Goal: Task Accomplishment & Management: Manage account settings

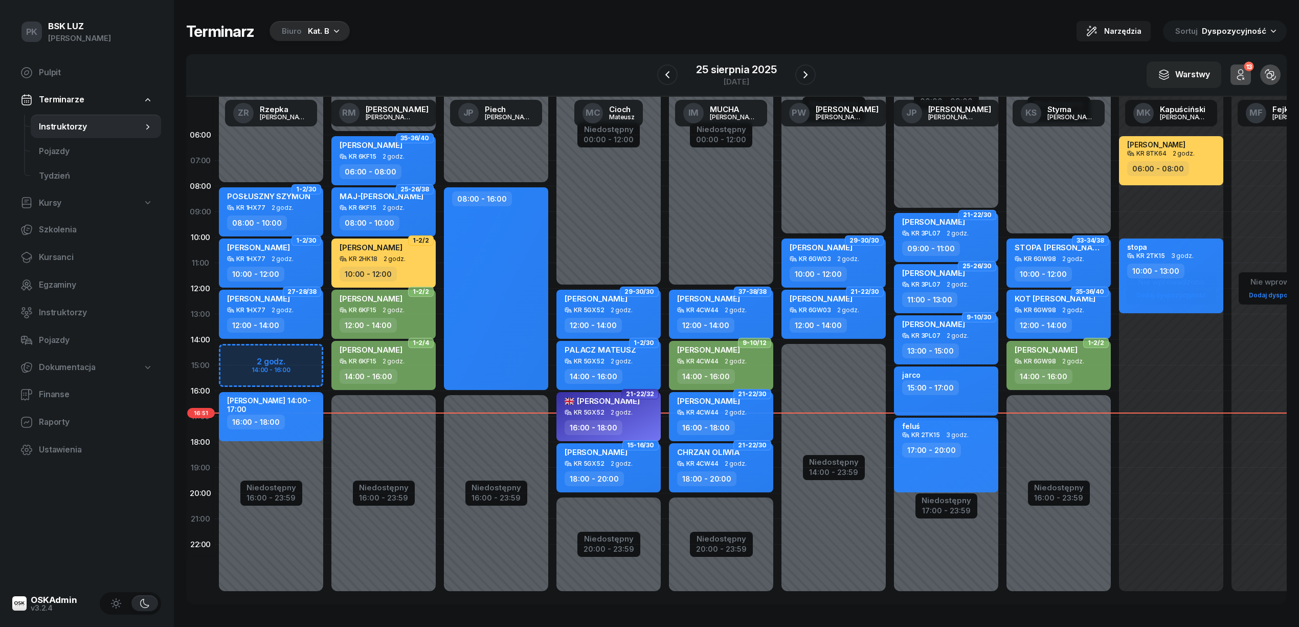
click at [322, 34] on div "Kat. B" at bounding box center [318, 31] width 21 height 12
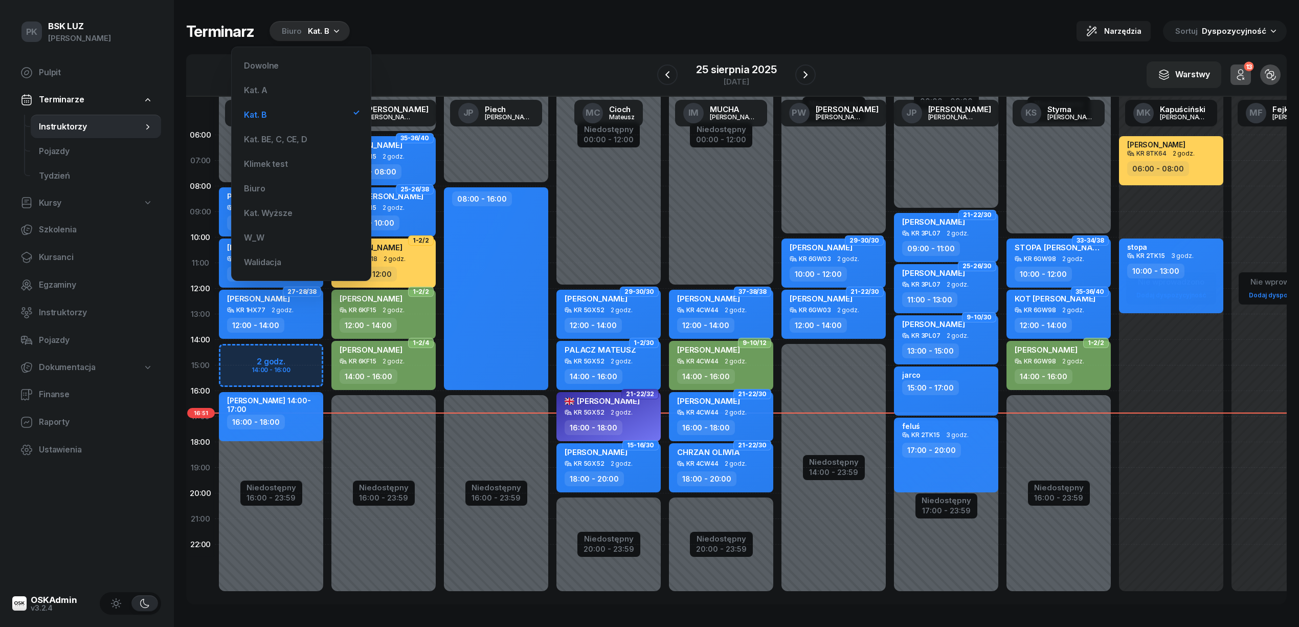
click at [322, 34] on div "Kat. B" at bounding box center [318, 31] width 21 height 12
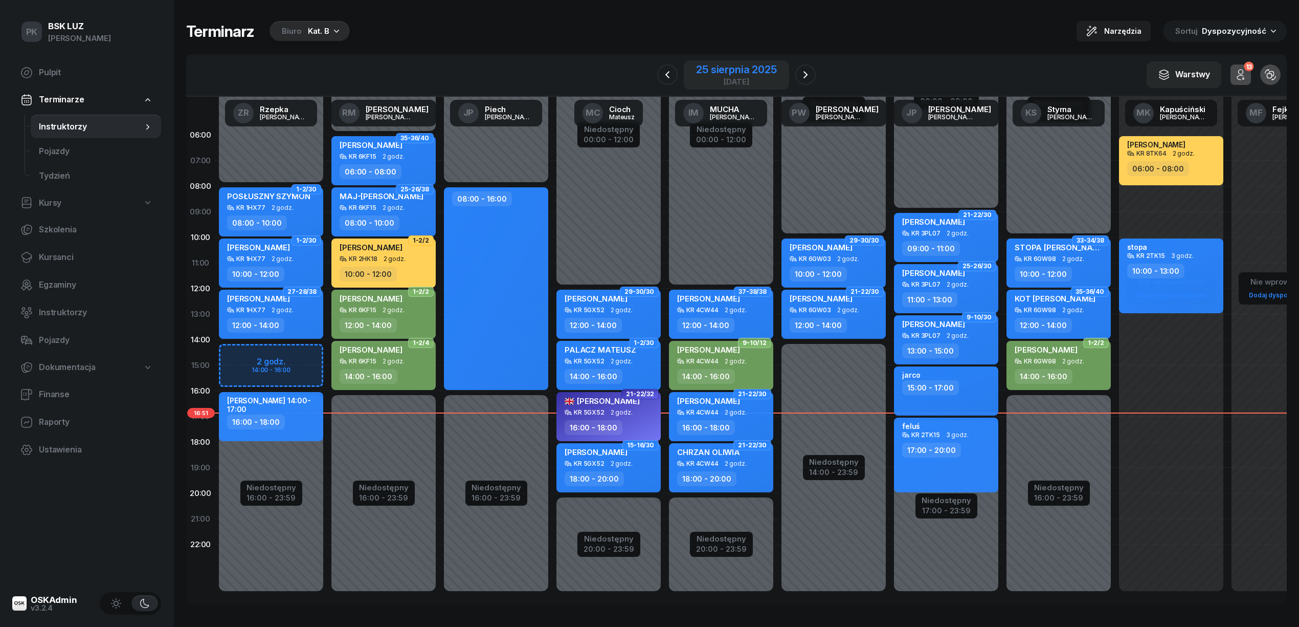
click at [706, 66] on div "25 sierpnia 2025" at bounding box center [736, 69] width 80 height 10
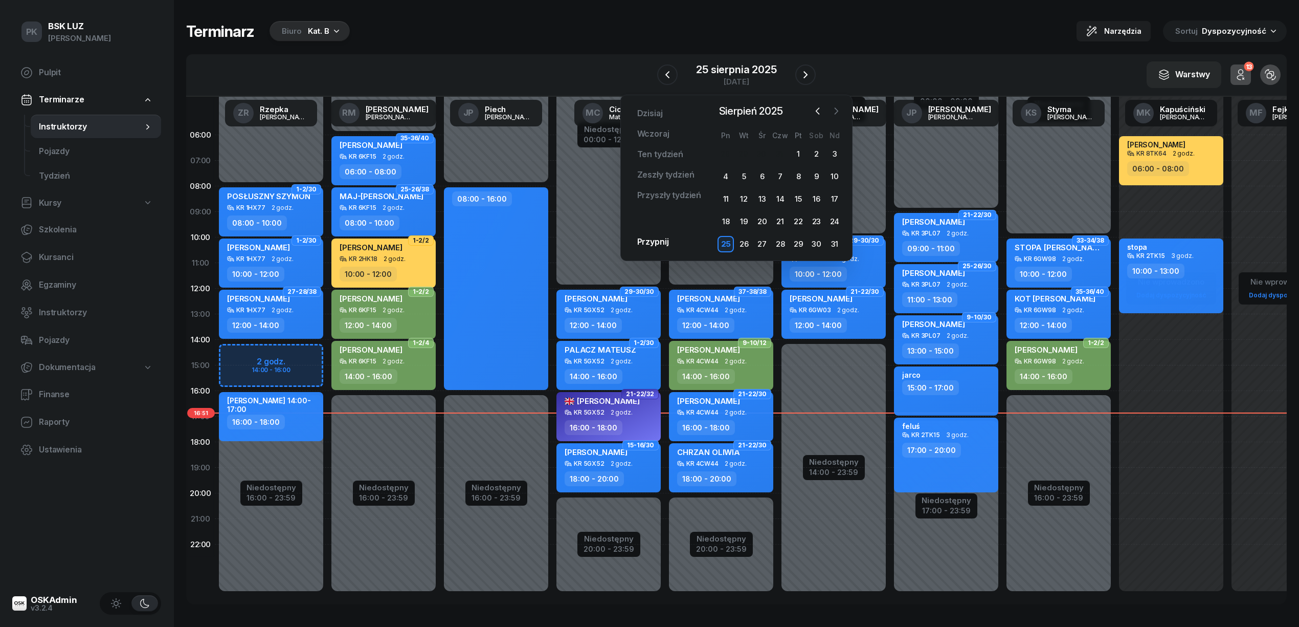
click at [833, 113] on icon "button" at bounding box center [836, 111] width 10 height 10
click at [764, 152] on div "3" at bounding box center [762, 154] width 16 height 16
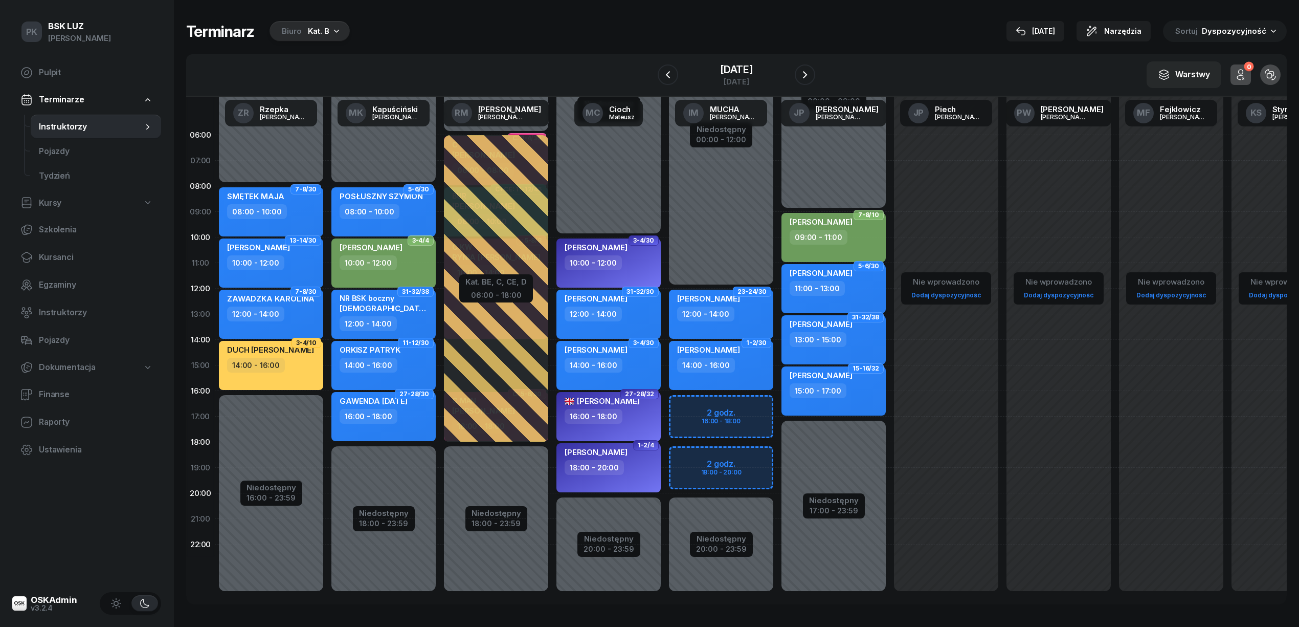
click at [632, 476] on div "[PERSON_NAME] 18:00 - 20:00" at bounding box center [609, 467] width 104 height 49
select select "18"
select select "20"
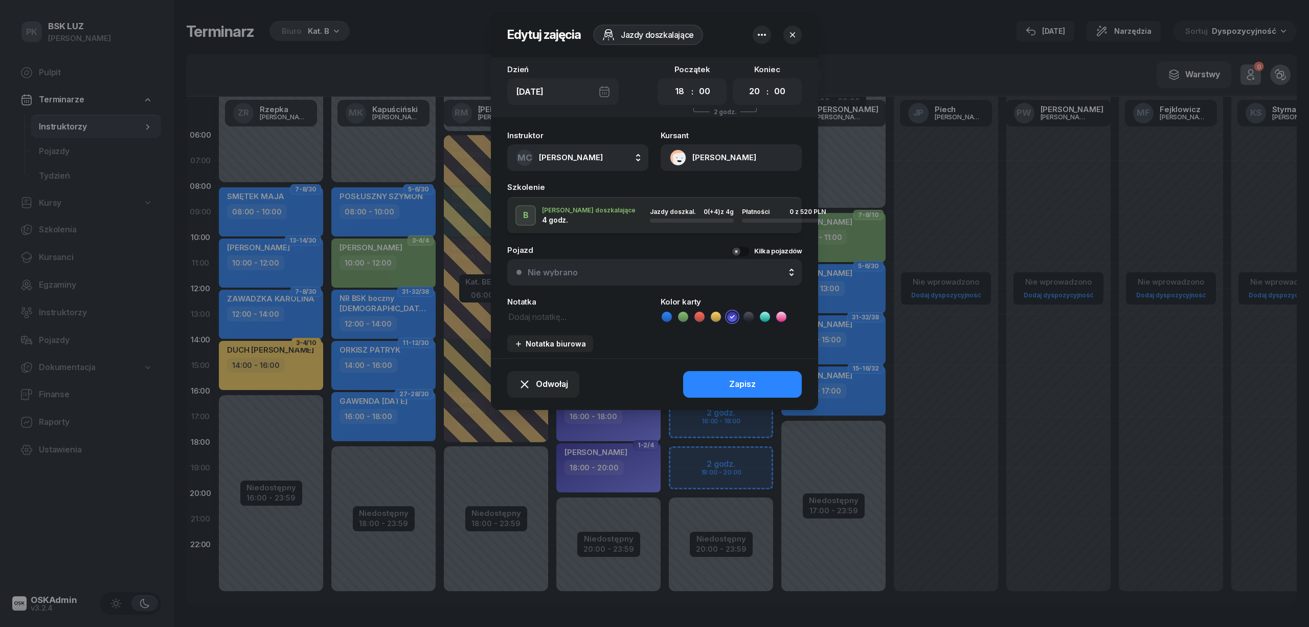
click at [724, 155] on button "[PERSON_NAME]" at bounding box center [731, 157] width 141 height 27
click at [735, 188] on link "Otwórz profil" at bounding box center [730, 193] width 134 height 26
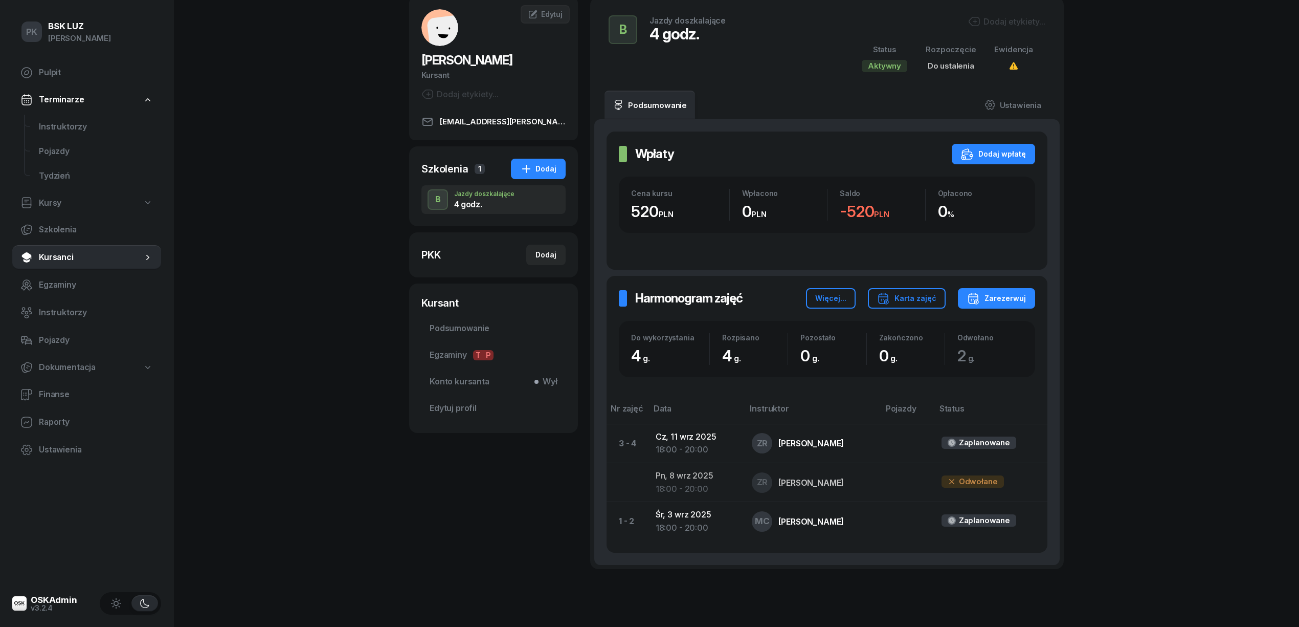
scroll to position [31, 0]
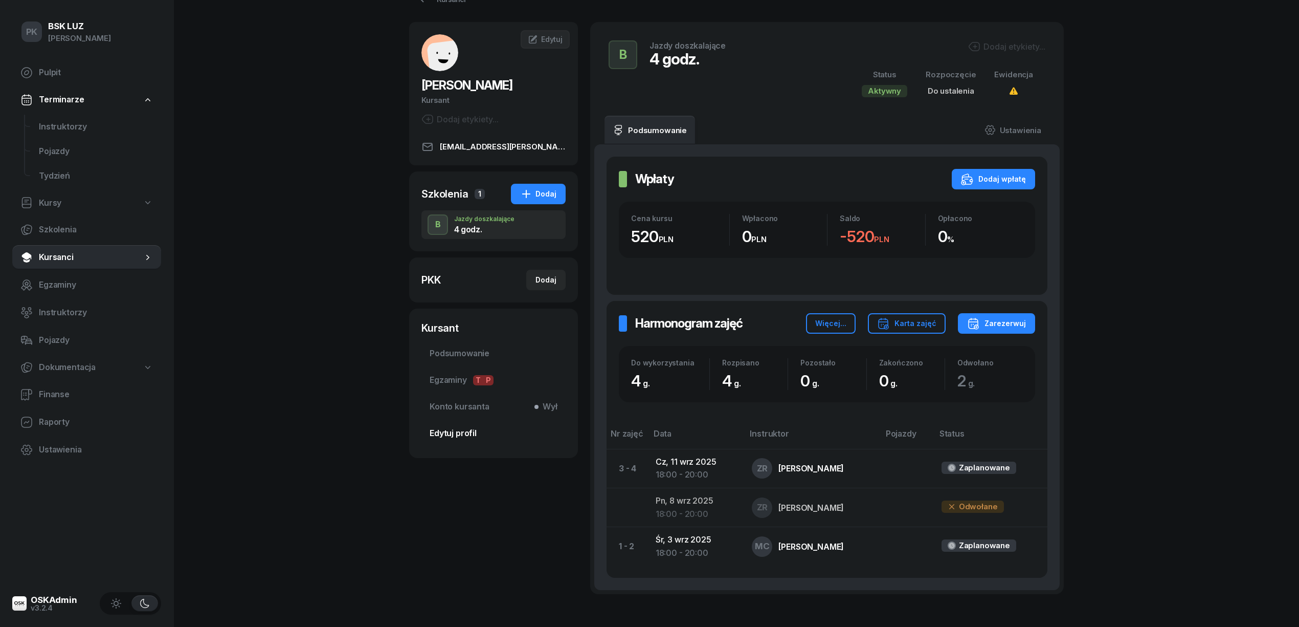
click at [462, 429] on span "Edytuj profil" at bounding box center [494, 433] width 128 height 13
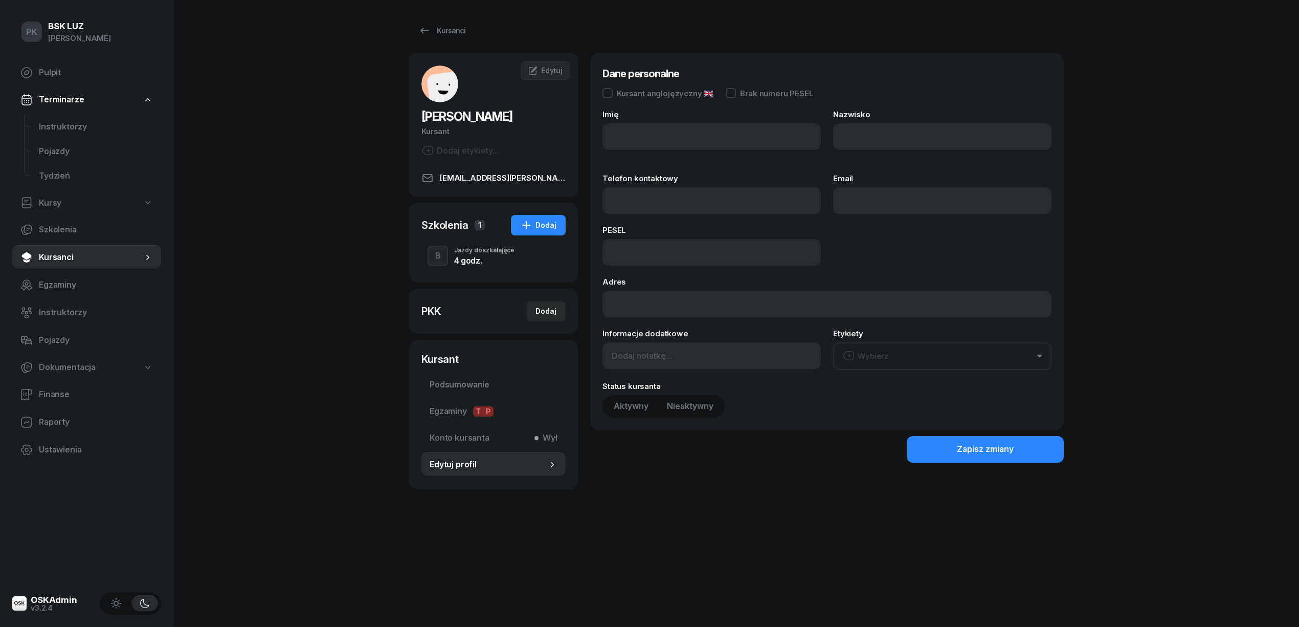
type input "ANA"
type input "[PERSON_NAME]"
type input "[EMAIL_ADDRESS][PERSON_NAME][DOMAIN_NAME]"
click at [655, 97] on div "Kursant anglojęzyczny 🇬🇧" at bounding box center [665, 94] width 97 height 8
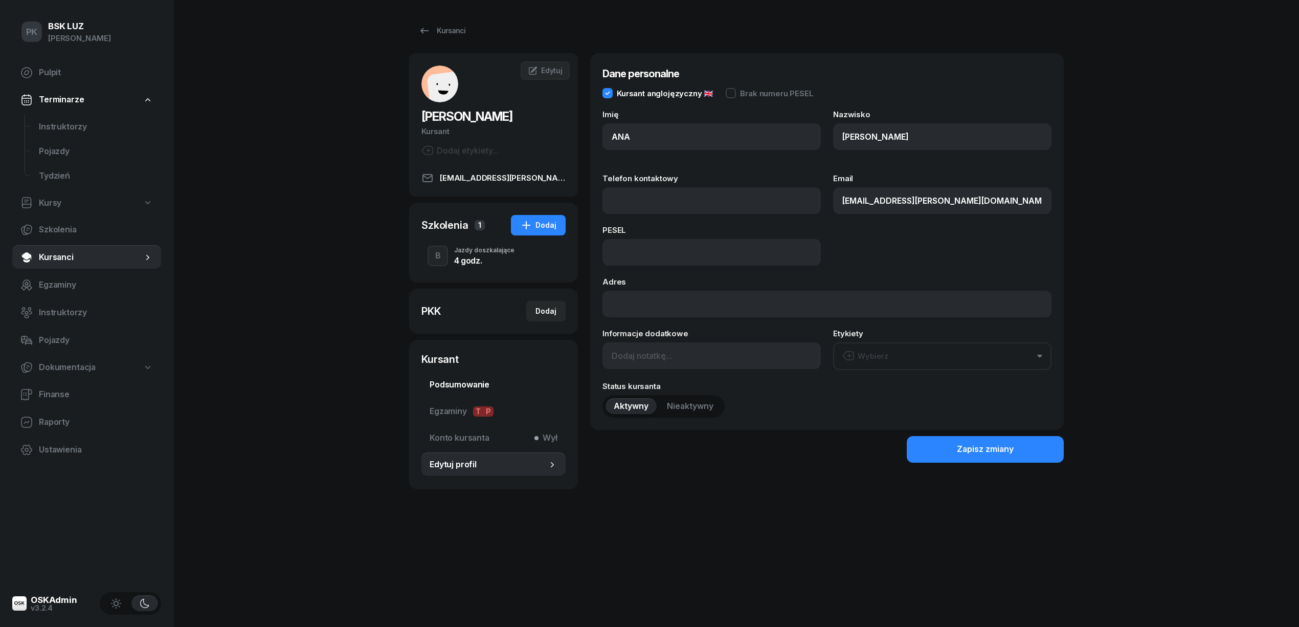
click at [461, 389] on span "Podsumowanie" at bounding box center [494, 384] width 128 height 13
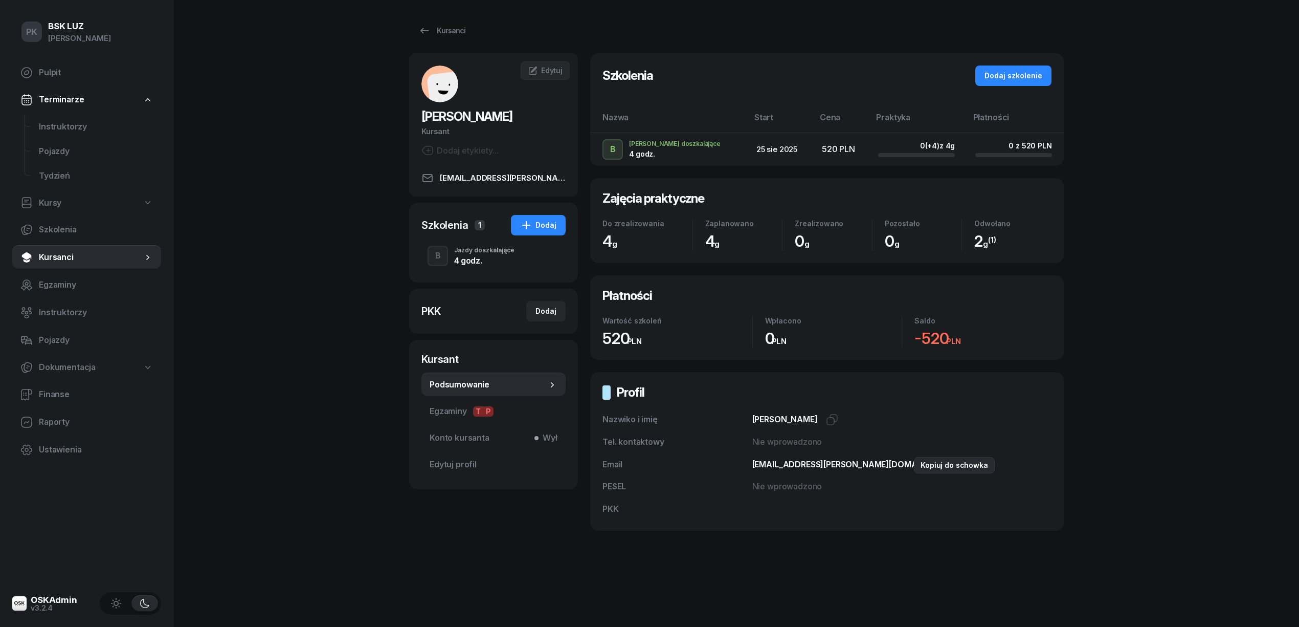
click at [968, 463] on icon "button" at bounding box center [971, 462] width 7 height 7
click at [475, 465] on span "Edytuj profil" at bounding box center [494, 464] width 128 height 13
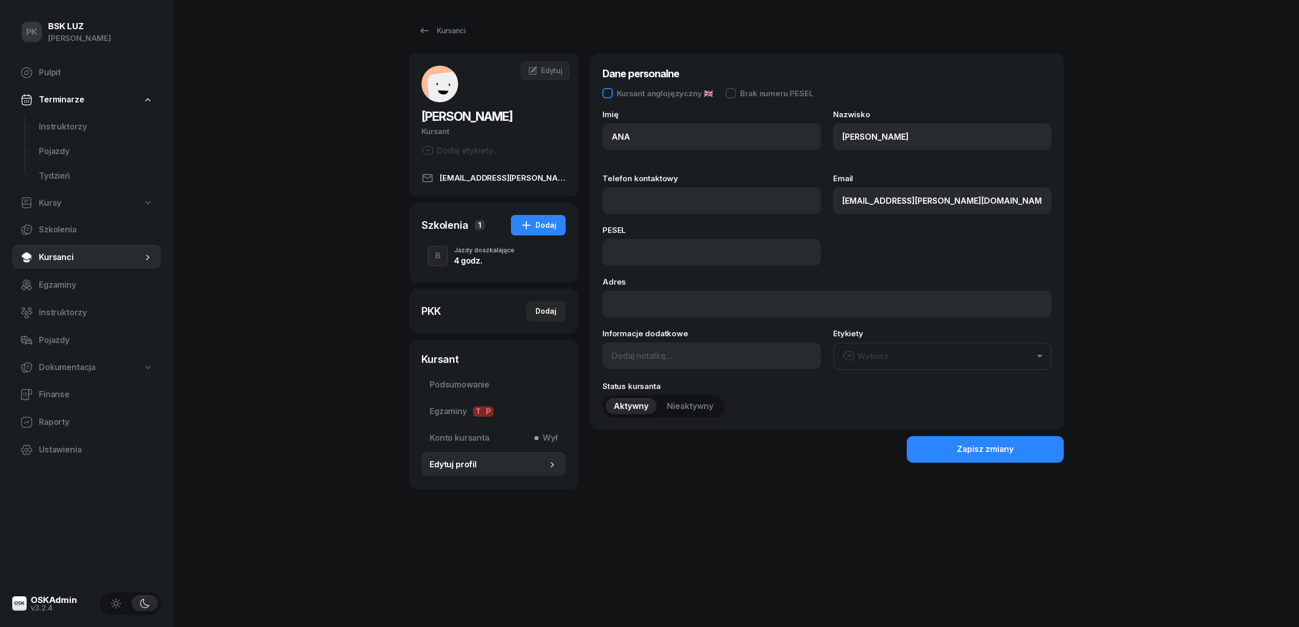
click at [653, 90] on div "Kursant anglojęzyczny 🇬🇧" at bounding box center [665, 94] width 97 height 8
click at [940, 446] on button "Zapisz zmiany" at bounding box center [985, 449] width 157 height 27
click at [443, 378] on span "Podsumowanie" at bounding box center [494, 384] width 128 height 13
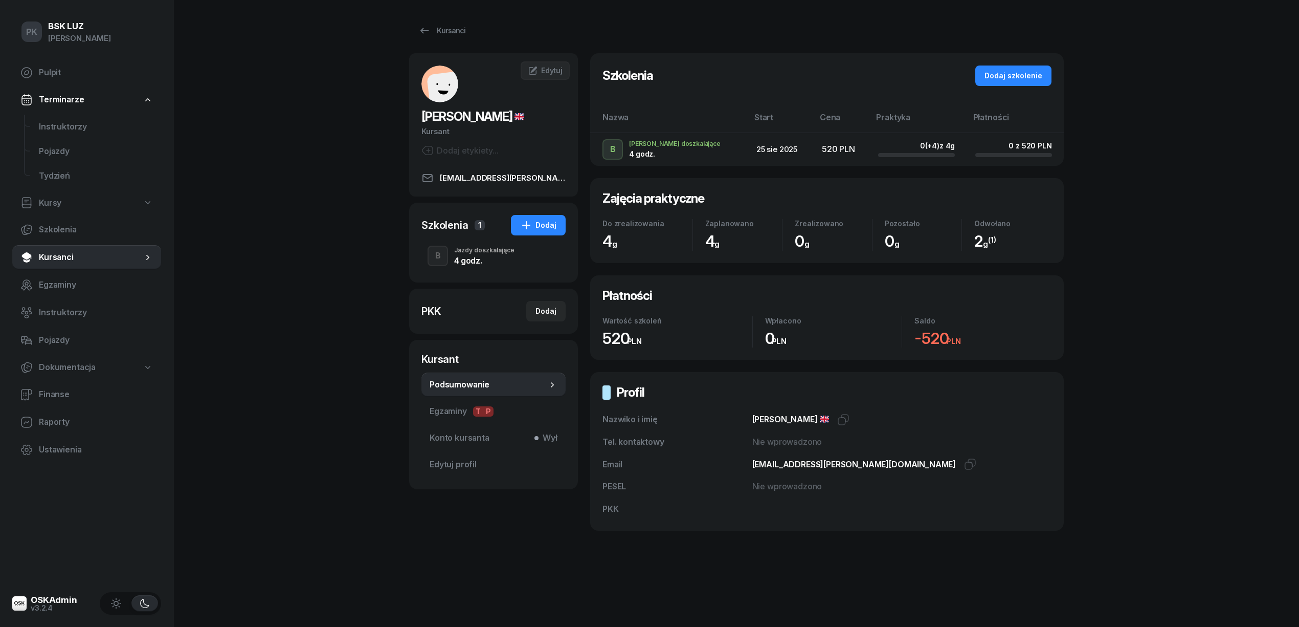
click at [485, 153] on div "Dodaj etykiety..." at bounding box center [459, 150] width 77 height 12
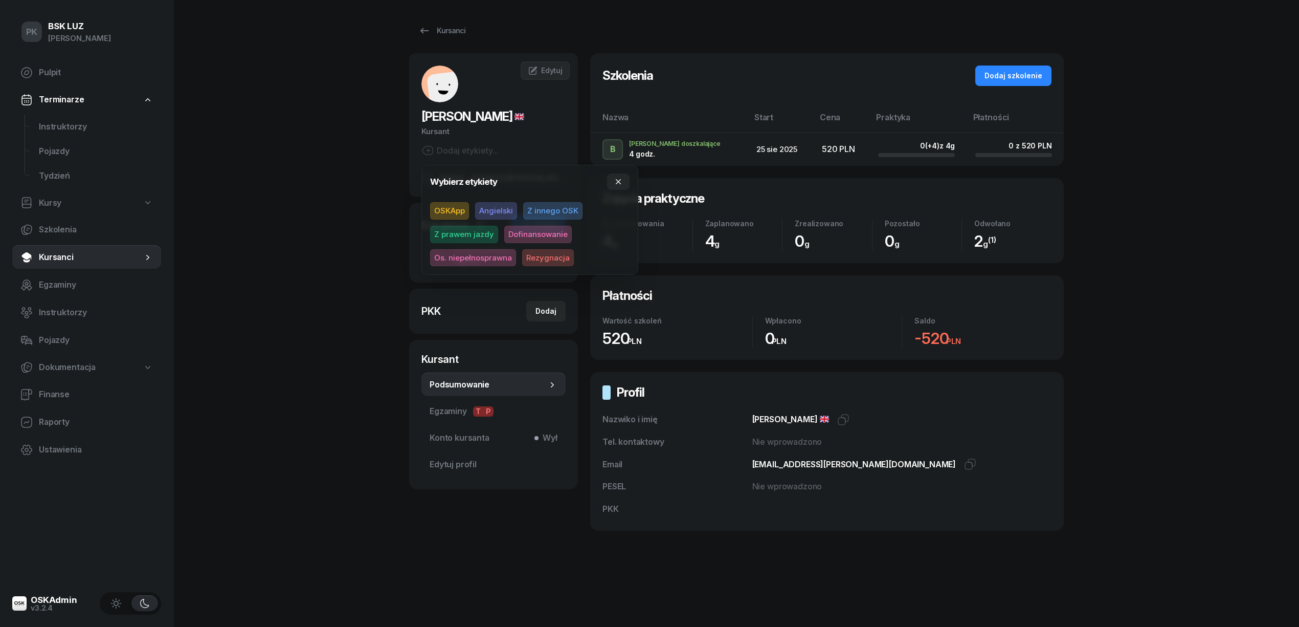
click at [488, 230] on span "Z prawem jazdy" at bounding box center [464, 234] width 68 height 17
drag, startPoint x: 301, startPoint y: 227, endPoint x: 380, endPoint y: 252, distance: 82.0
click at [303, 227] on div "PK BSK [PERSON_NAME] Pulpit Terminarze Instruktorzy Pojazdy Tydzień Kursy Szkol…" at bounding box center [649, 313] width 1299 height 627
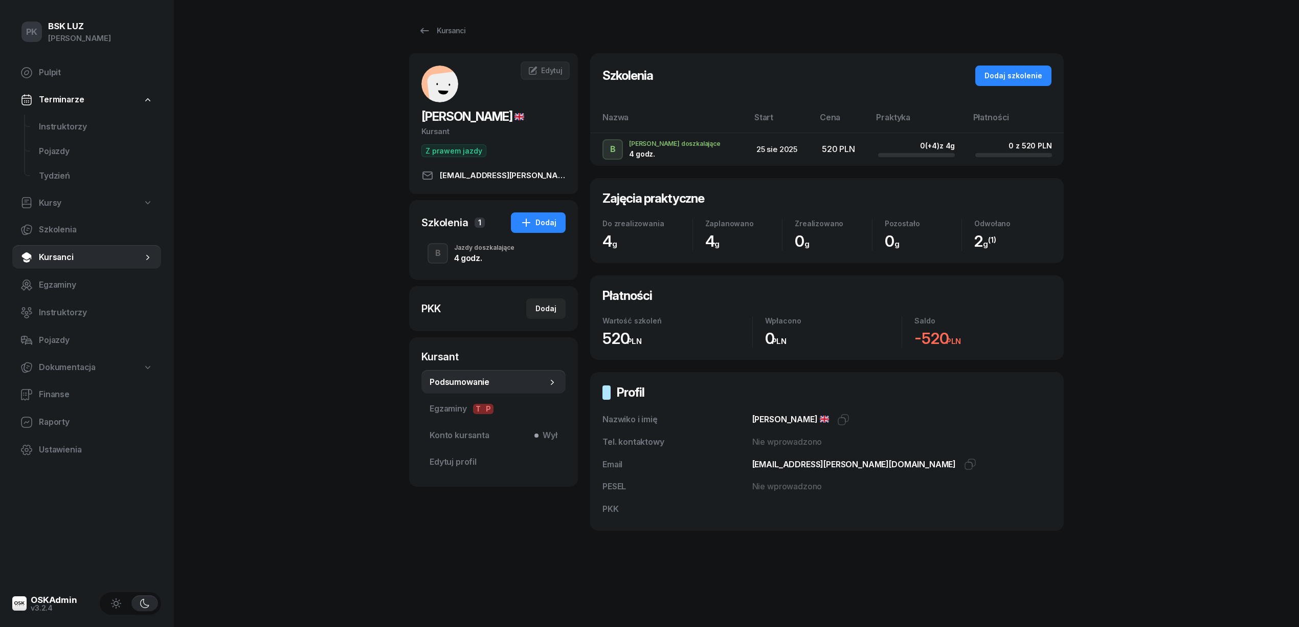
click at [472, 381] on span "Podsumowanie" at bounding box center [489, 381] width 118 height 13
click at [487, 382] on span "Podsumowanie" at bounding box center [489, 381] width 118 height 13
click at [492, 251] on div "Jazdy doszkalające" at bounding box center [484, 248] width 60 height 6
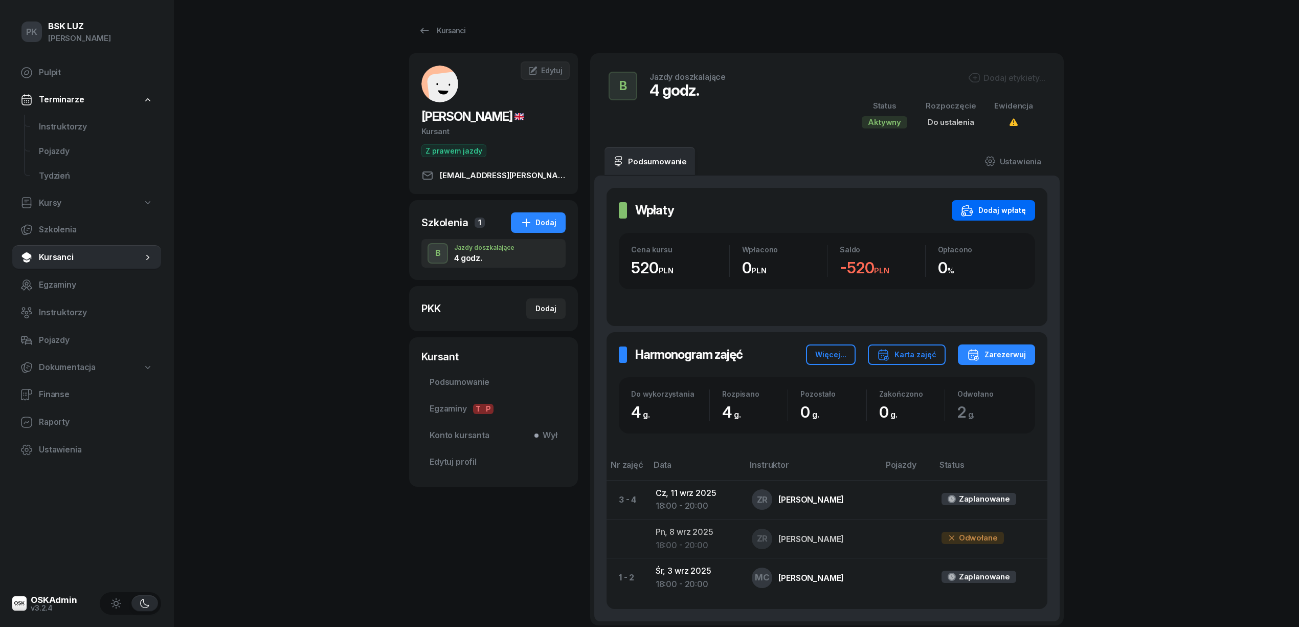
click at [1007, 211] on div "Dodaj wpłatę" at bounding box center [993, 210] width 65 height 12
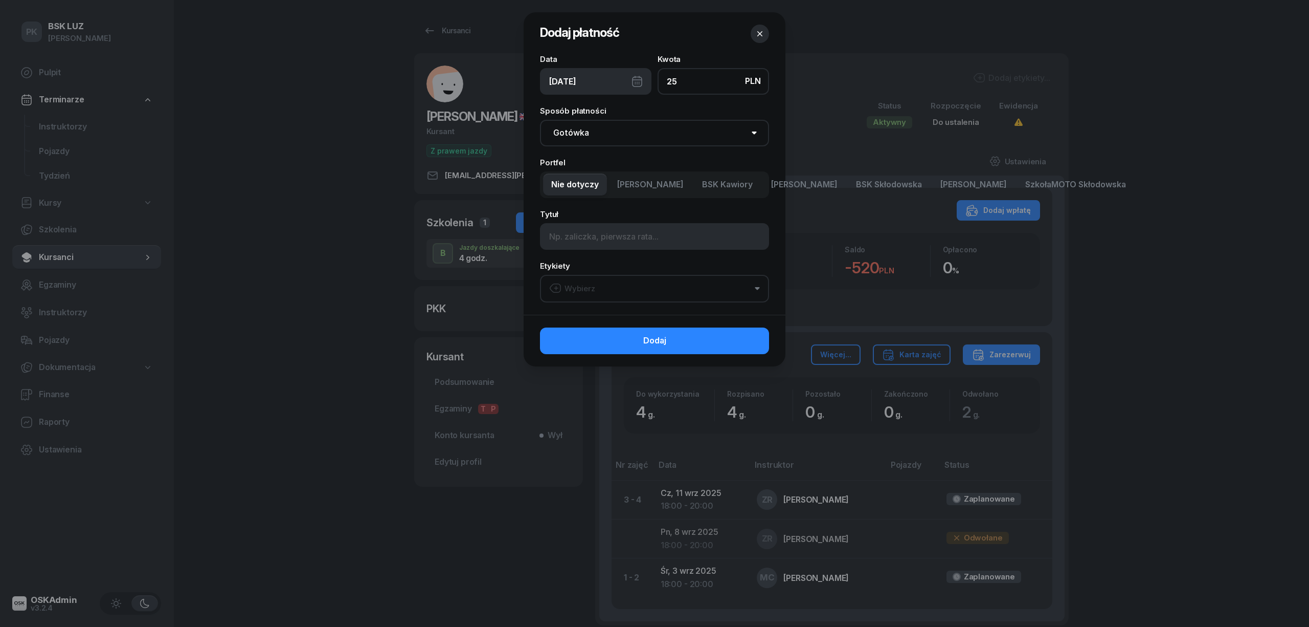
type input "2"
type input "520"
click at [648, 136] on select "Gotówka Karta Przelew Płatności online BLIK" at bounding box center [654, 133] width 229 height 27
select select "card"
click at [540, 120] on select "Gotówka Karta Przelew Płatności online BLIK" at bounding box center [654, 133] width 229 height 27
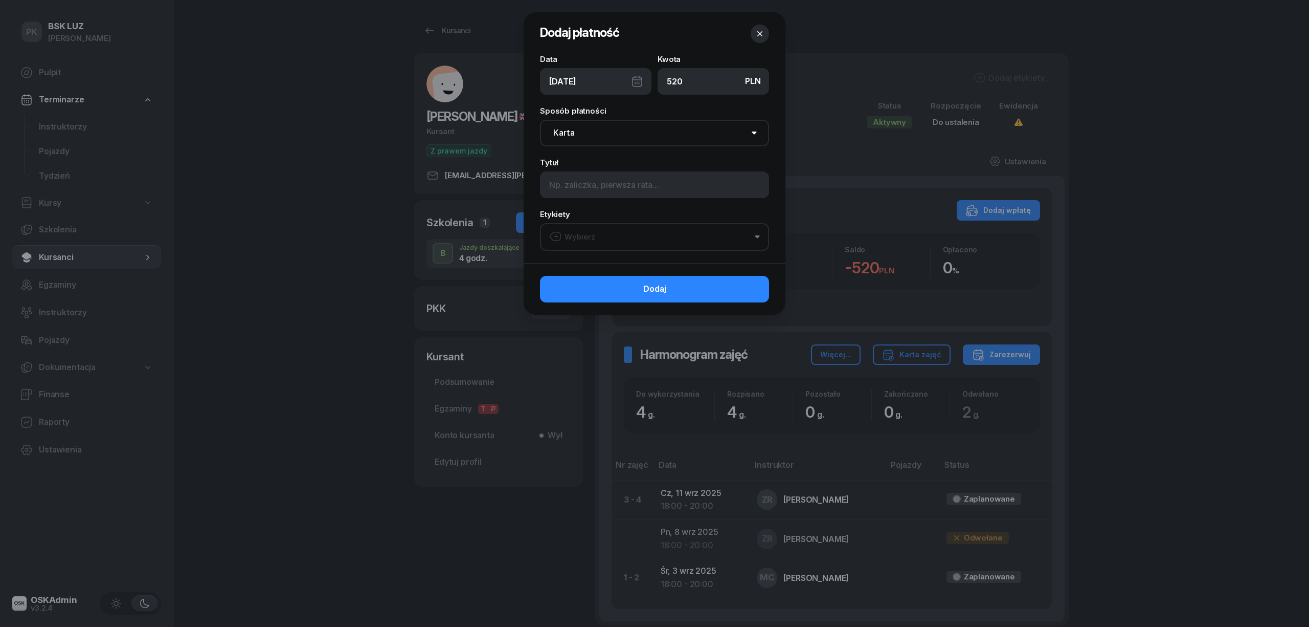
click at [590, 228] on button "Wybierz" at bounding box center [654, 237] width 229 height 28
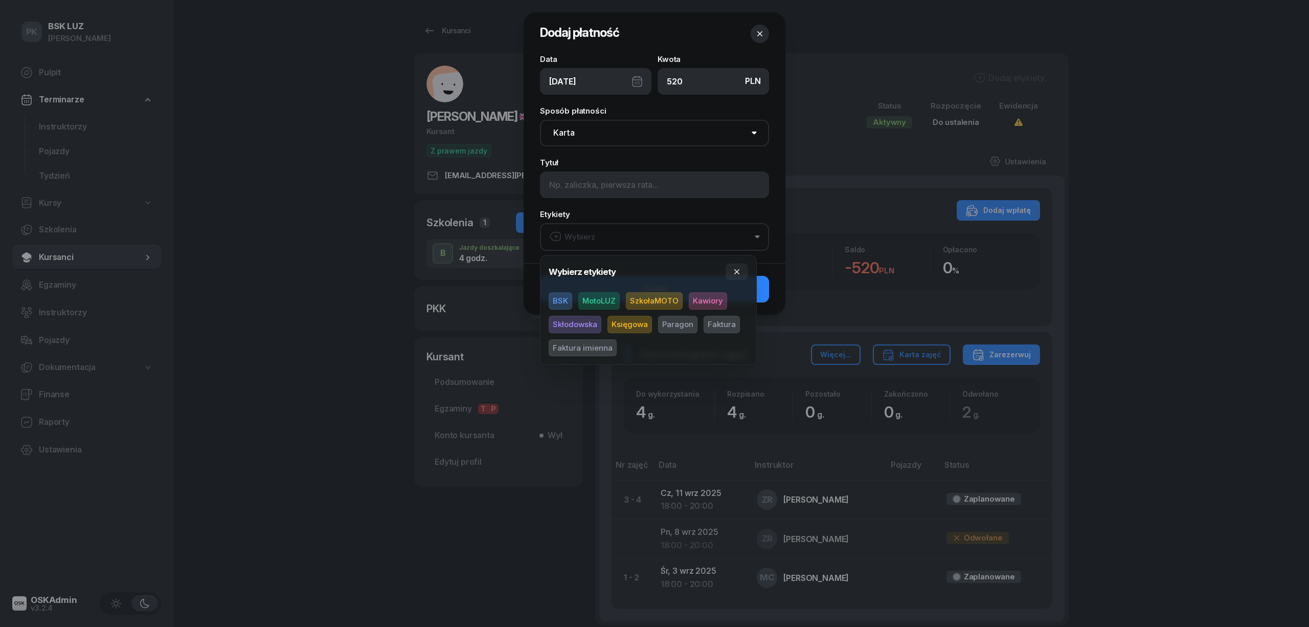
click at [606, 303] on span "MotoLUZ" at bounding box center [599, 300] width 41 height 17
click at [686, 318] on span "Paragon" at bounding box center [677, 324] width 39 height 17
drag, startPoint x: 688, startPoint y: 300, endPoint x: 698, endPoint y: 301, distance: 10.3
click at [689, 300] on span "Kawiory" at bounding box center [708, 300] width 38 height 17
click at [737, 270] on icon "button" at bounding box center [737, 271] width 5 height 5
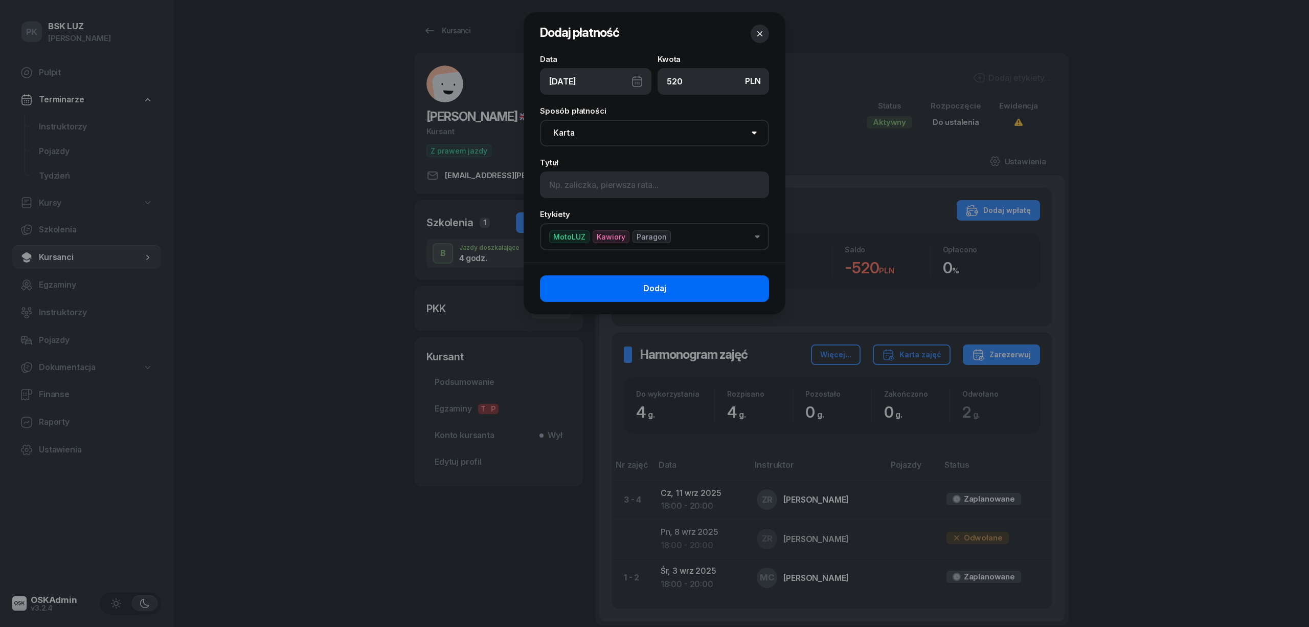
click at [749, 280] on button "Dodaj" at bounding box center [654, 288] width 229 height 27
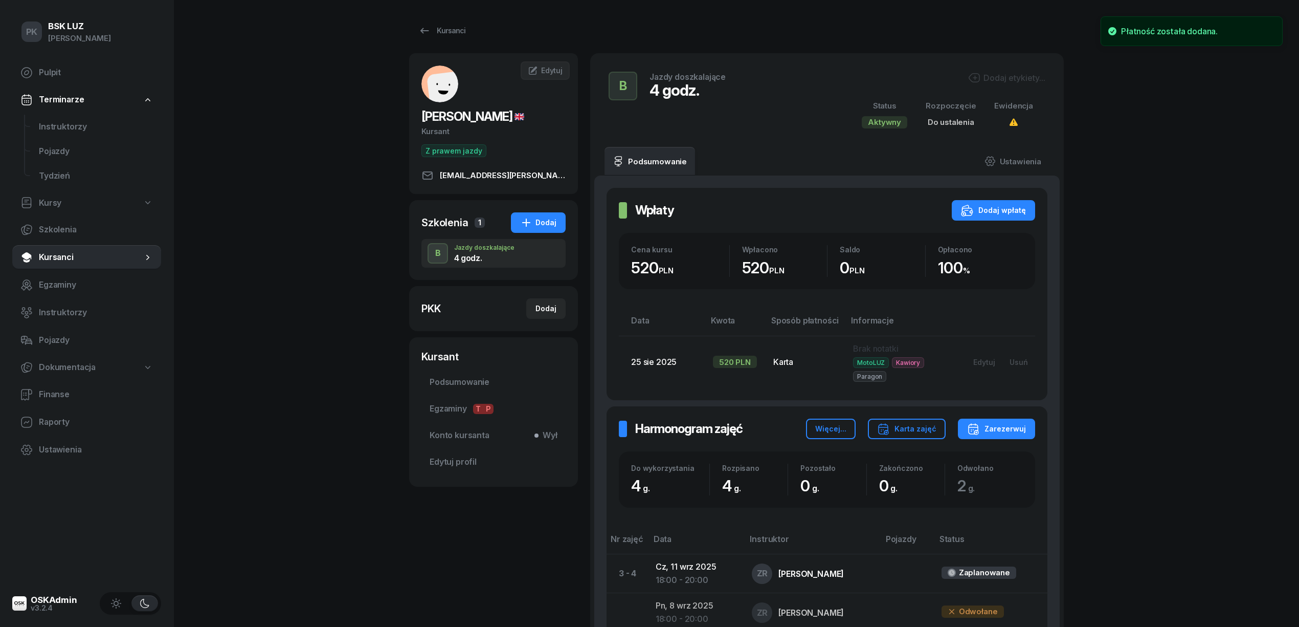
click at [1007, 76] on div "Dodaj etykiety..." at bounding box center [1006, 78] width 77 height 12
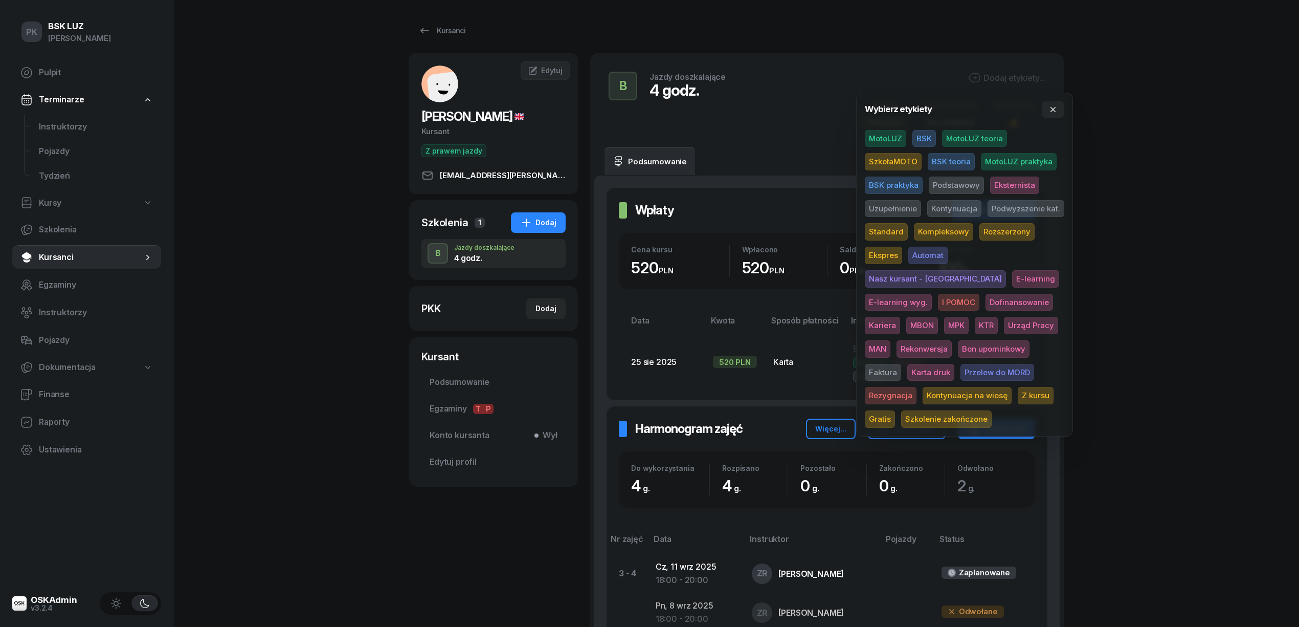
click at [887, 136] on span "MotoLUZ" at bounding box center [885, 138] width 41 height 17
click at [1007, 144] on div "PK BSK [PERSON_NAME] Pulpit Terminarze Instruktorzy Pojazdy Tydzień Kursy Szkol…" at bounding box center [649, 401] width 1299 height 802
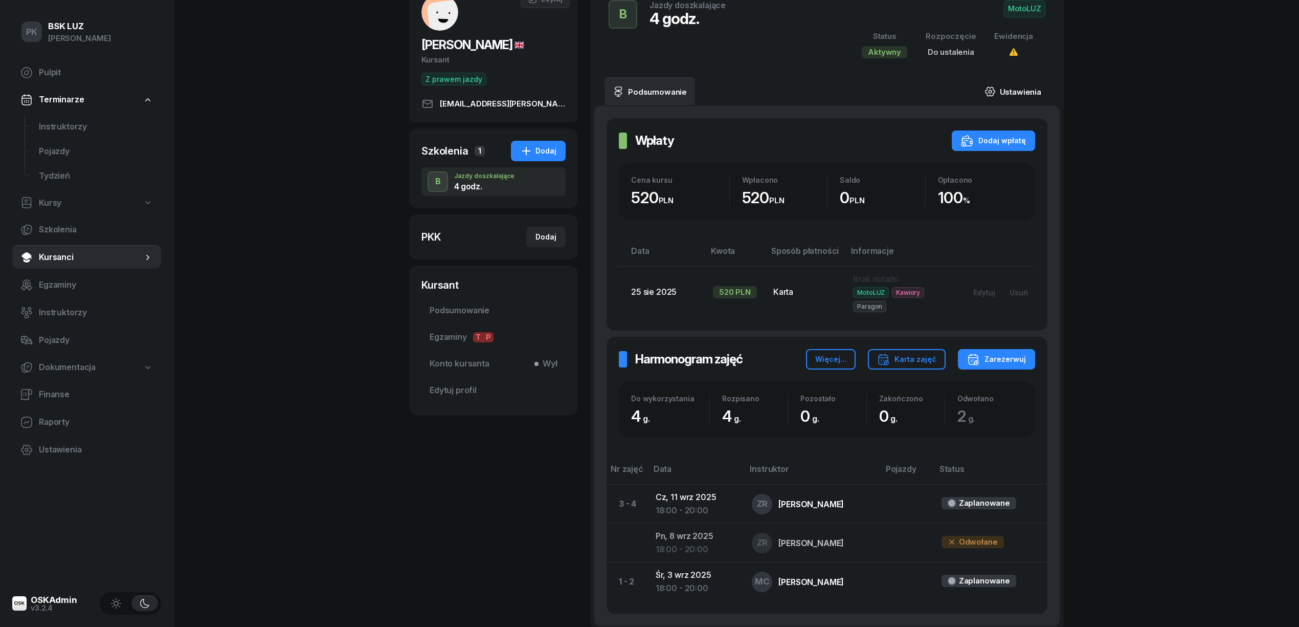
scroll to position [68, 0]
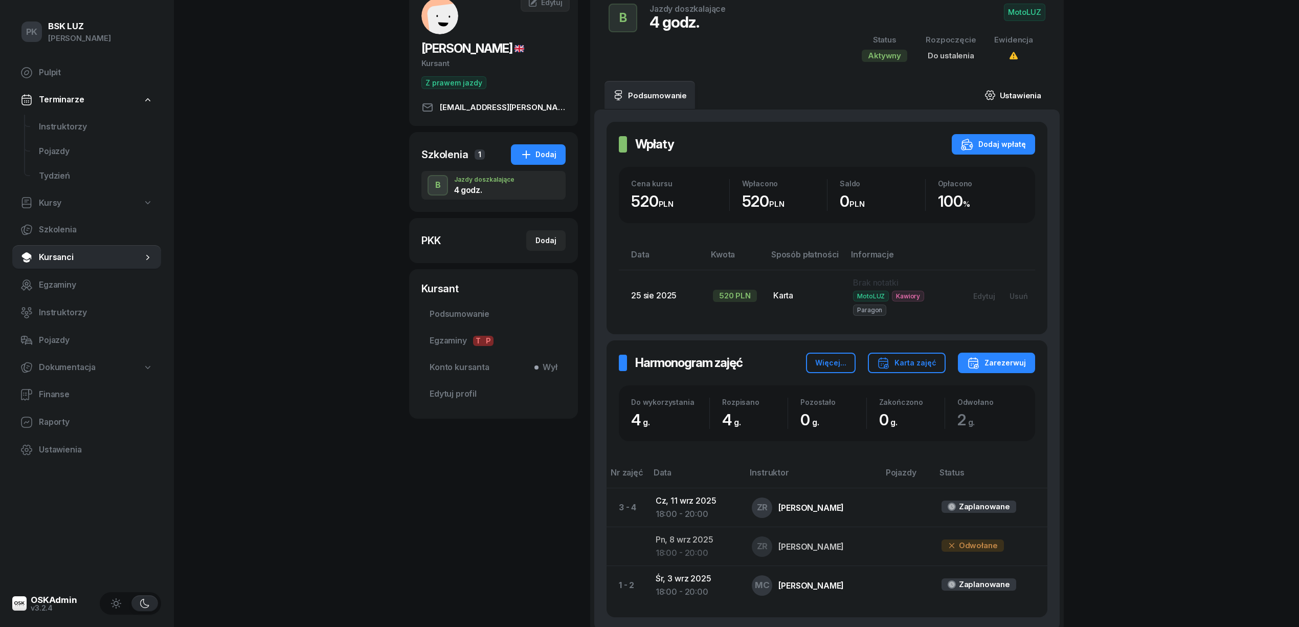
click at [1007, 91] on link "Ustawienia" at bounding box center [1012, 95] width 73 height 29
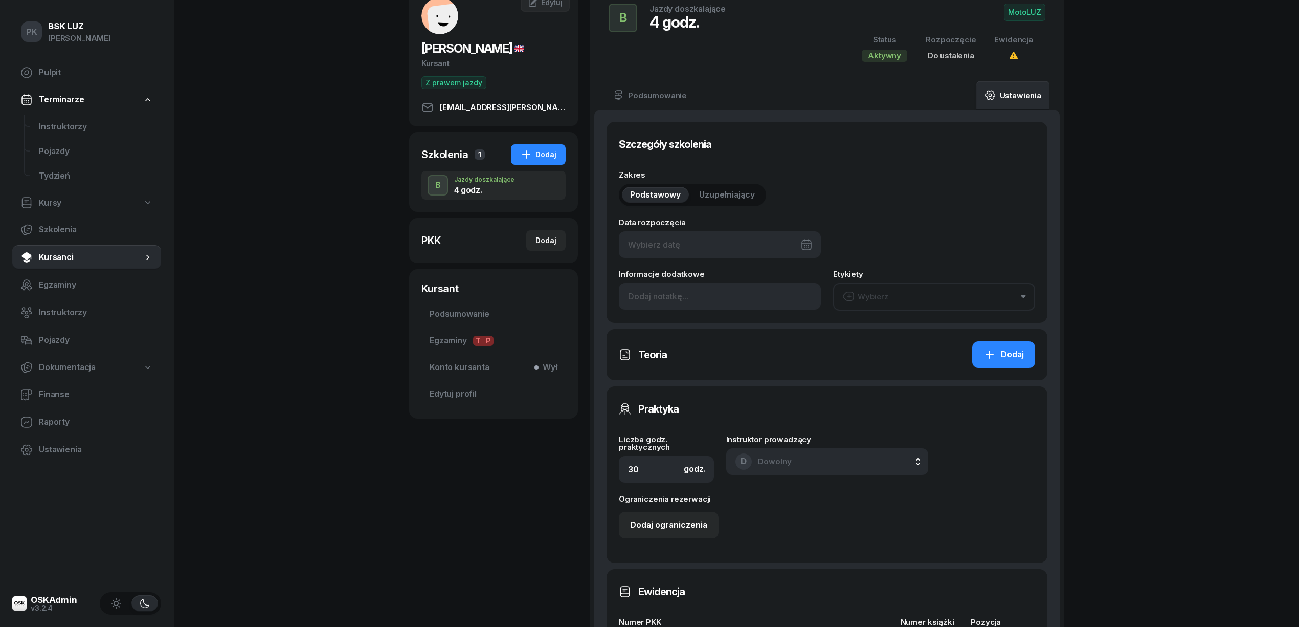
type input "4"
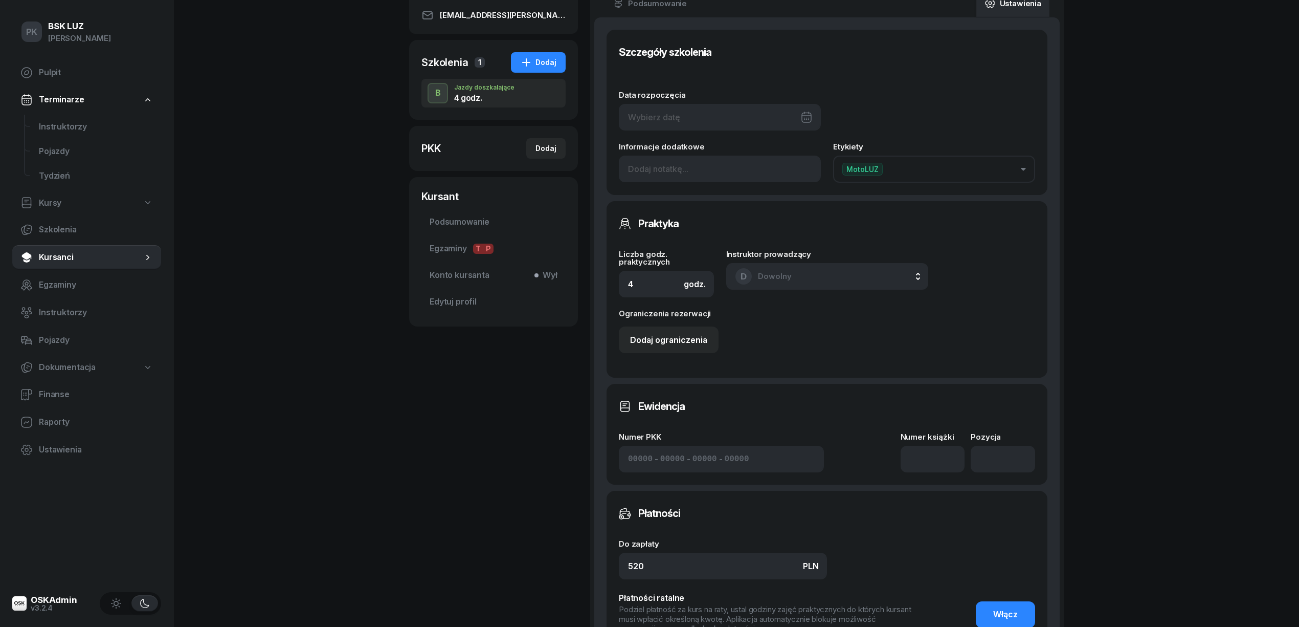
scroll to position [136, 0]
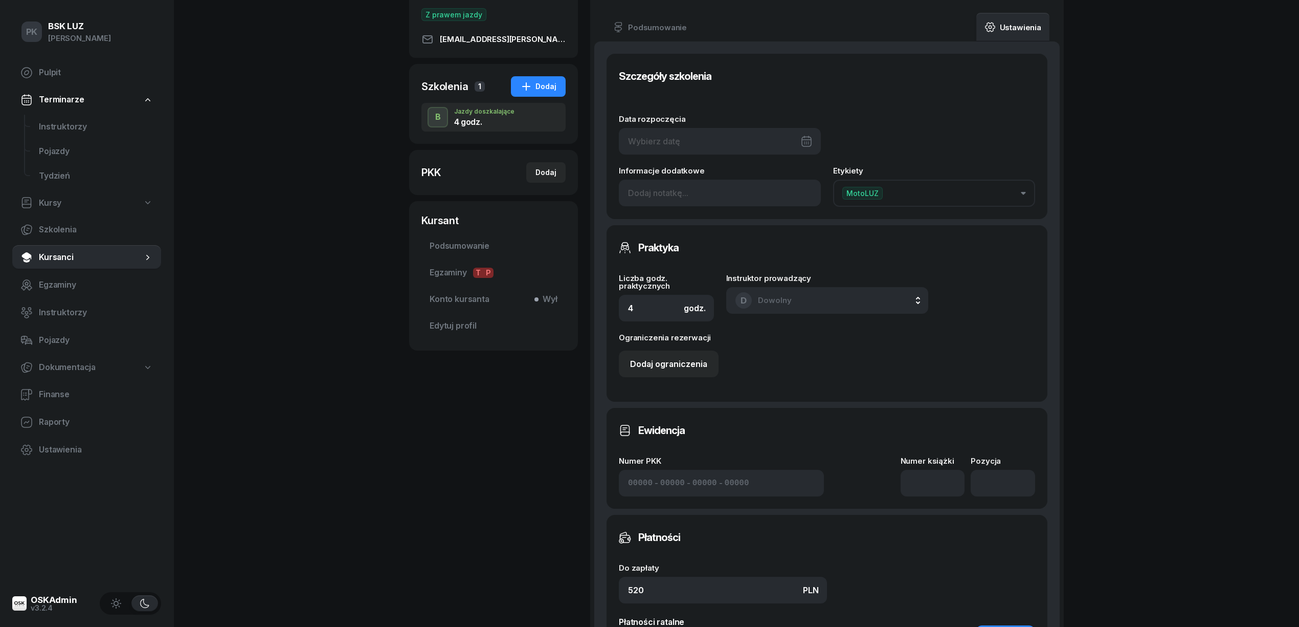
click at [708, 143] on div at bounding box center [720, 141] width 202 height 27
click at [799, 176] on icon "button" at bounding box center [804, 175] width 10 height 10
click at [726, 220] on div "3" at bounding box center [726, 219] width 16 height 16
type input "[DATE]"
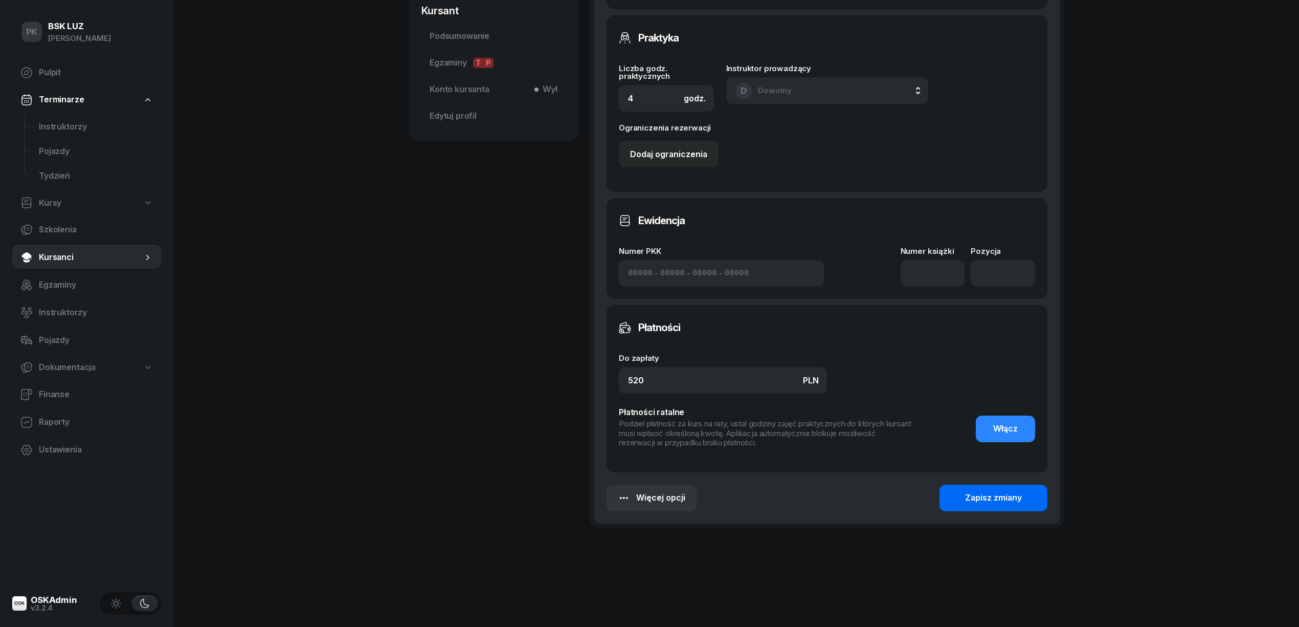
click at [993, 495] on div "Zapisz zmiany" at bounding box center [993, 497] width 57 height 13
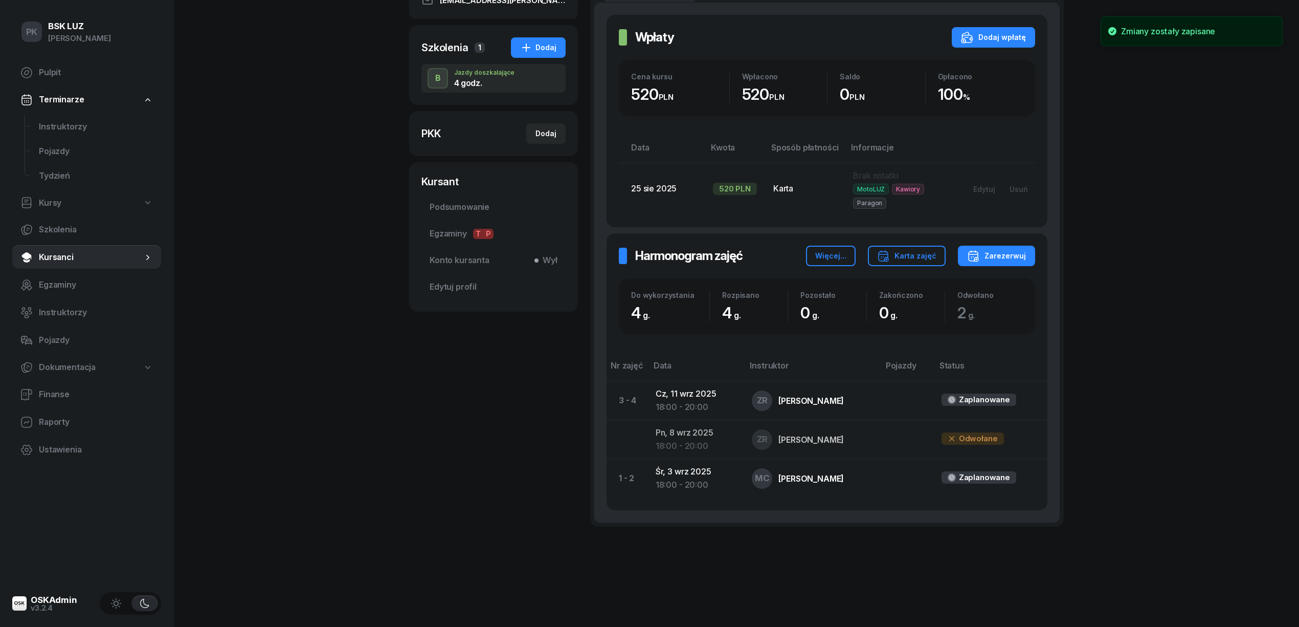
scroll to position [0, 0]
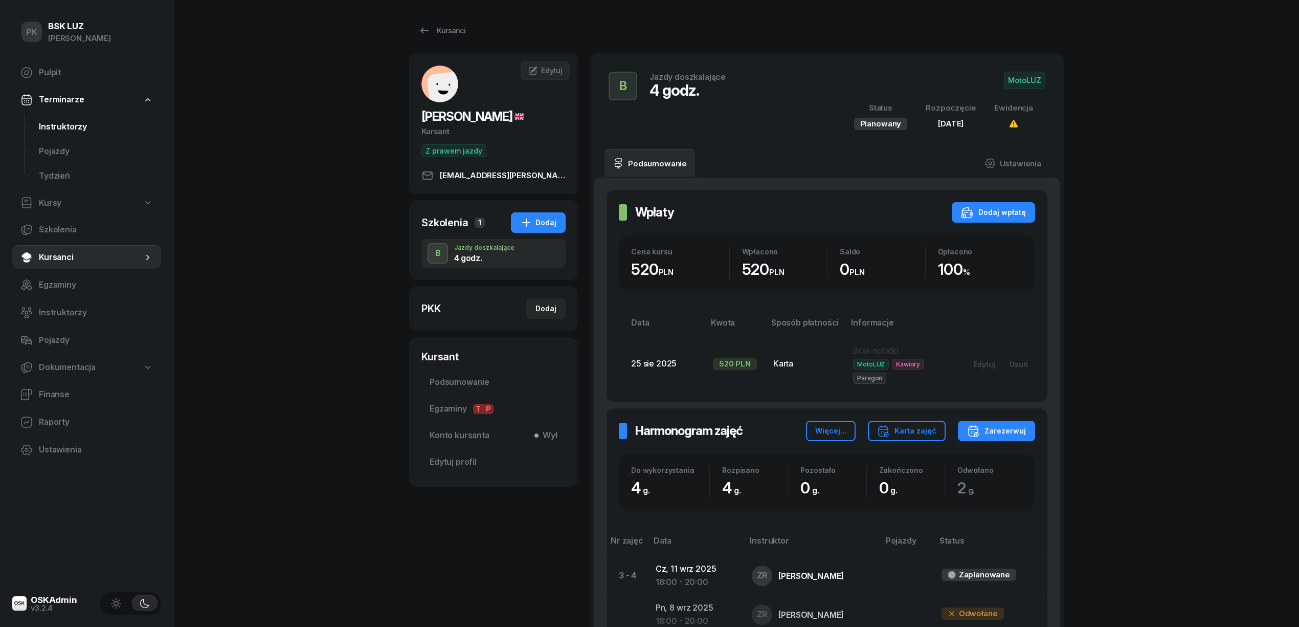
click at [64, 129] on span "Instruktorzy" at bounding box center [96, 126] width 114 height 13
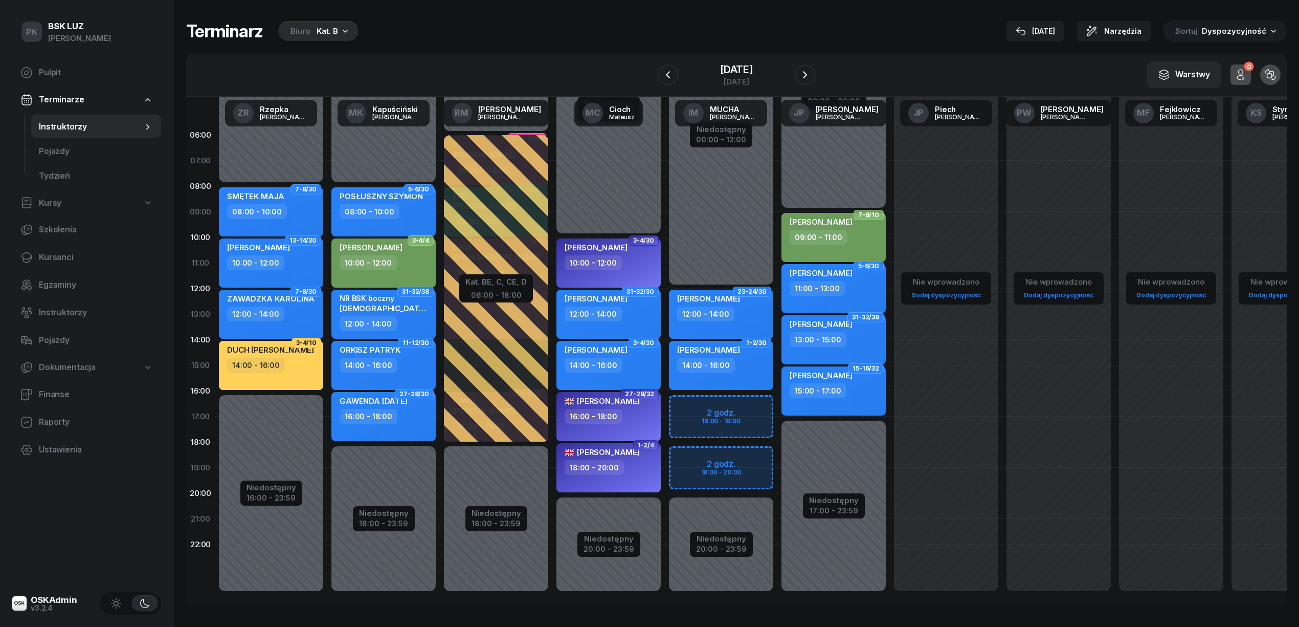
click at [340, 35] on icon "button" at bounding box center [345, 31] width 10 height 10
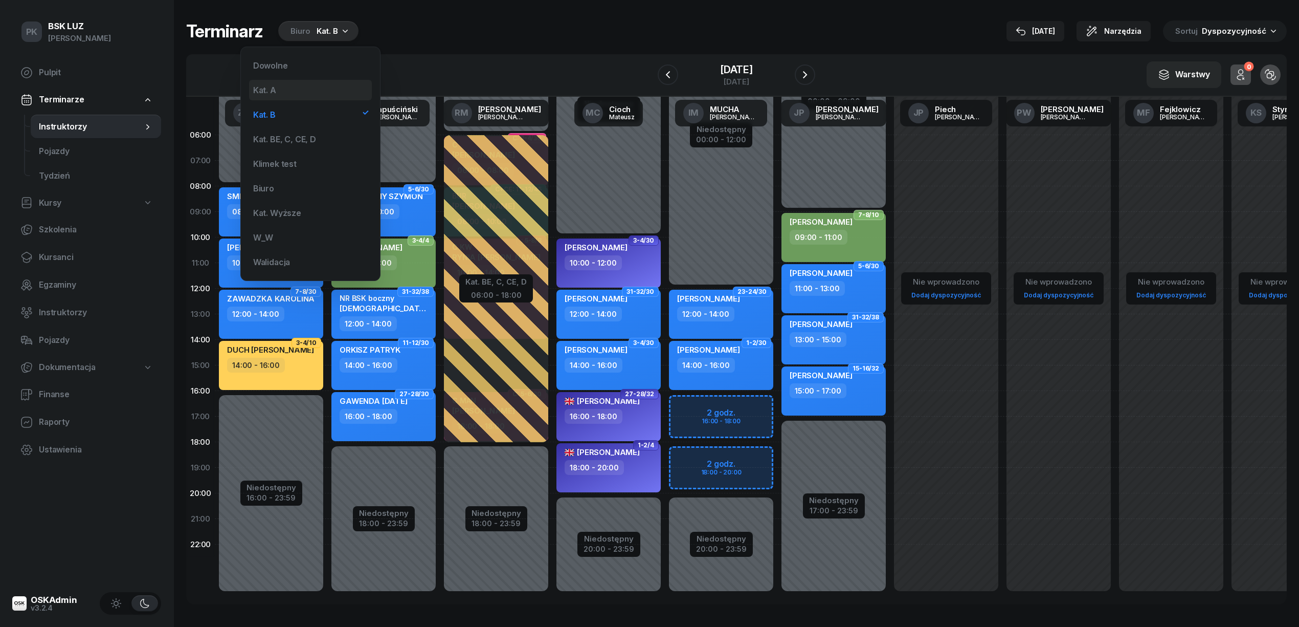
click at [276, 91] on div "Kat. A" at bounding box center [264, 90] width 23 height 8
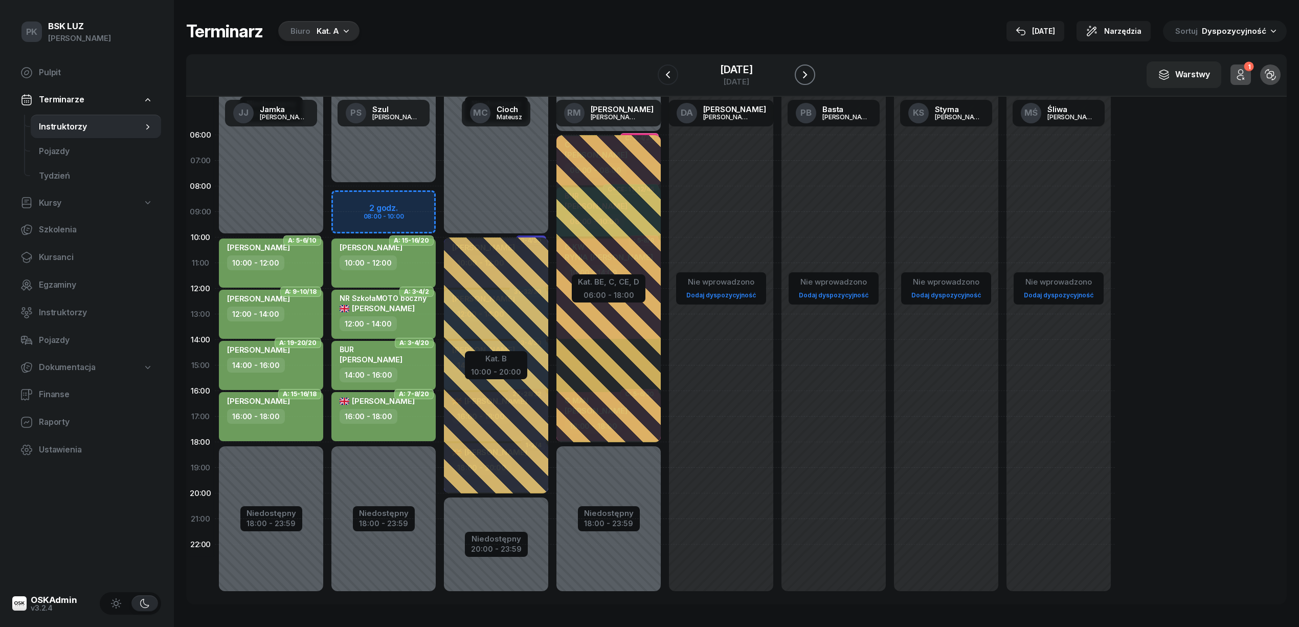
click at [811, 74] on icon "button" at bounding box center [805, 75] width 12 height 12
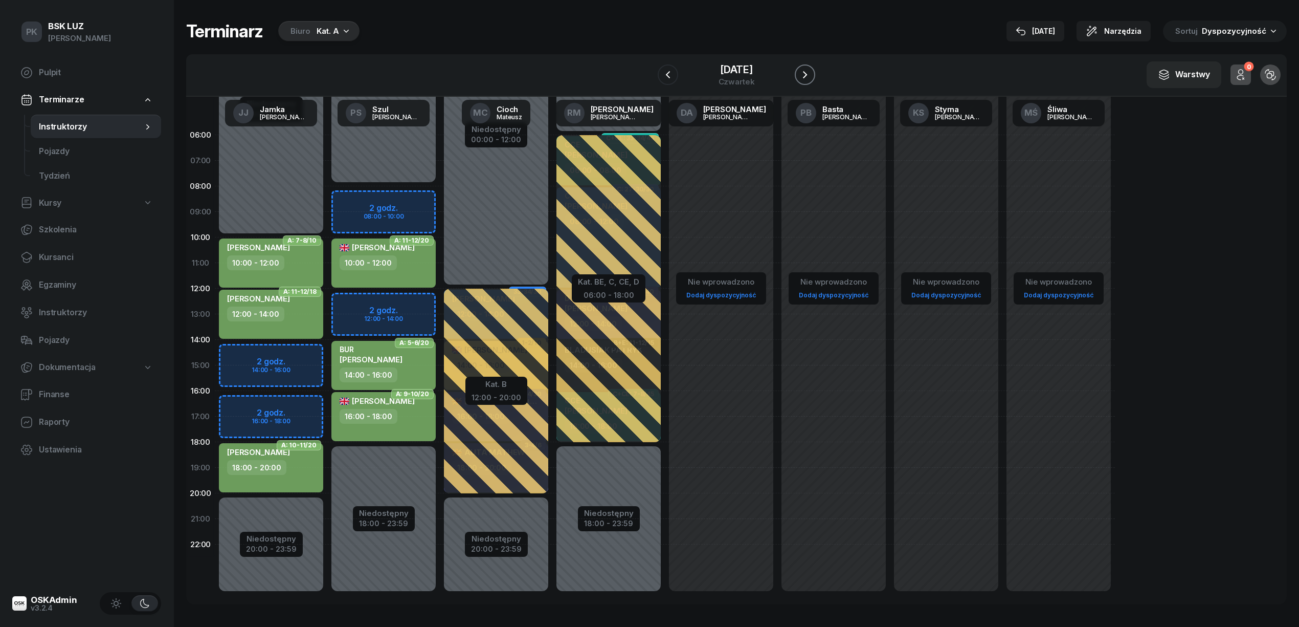
click at [807, 74] on icon "button" at bounding box center [805, 74] width 4 height 7
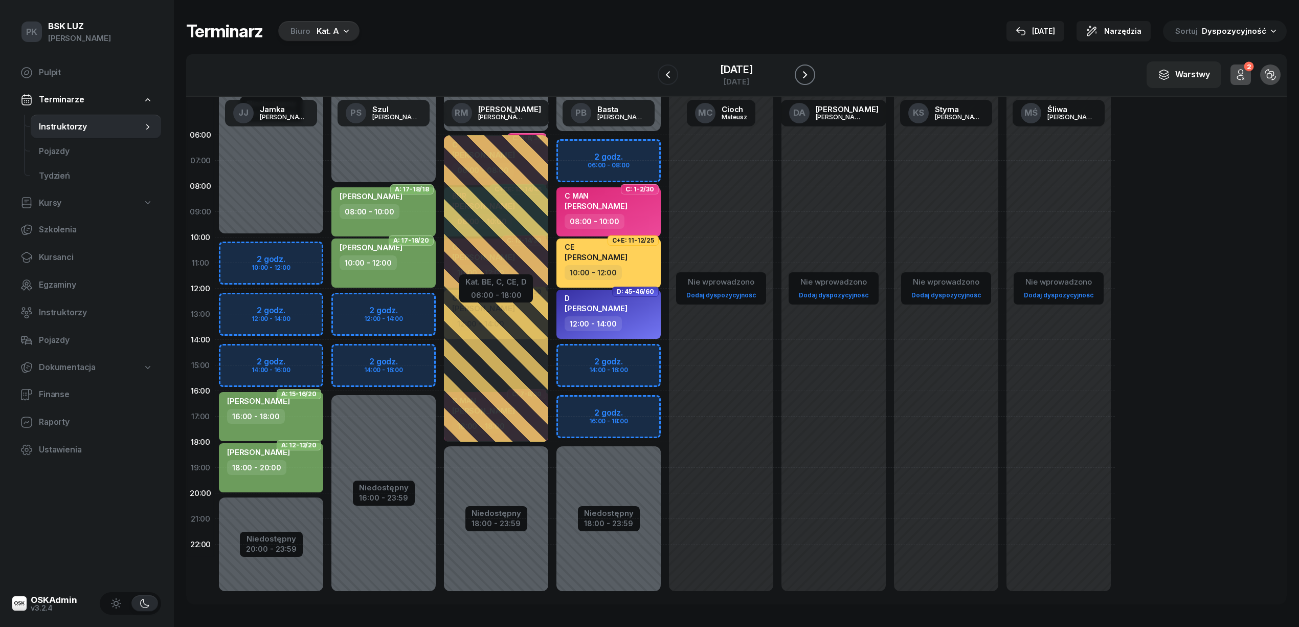
click at [807, 74] on icon "button" at bounding box center [805, 74] width 4 height 7
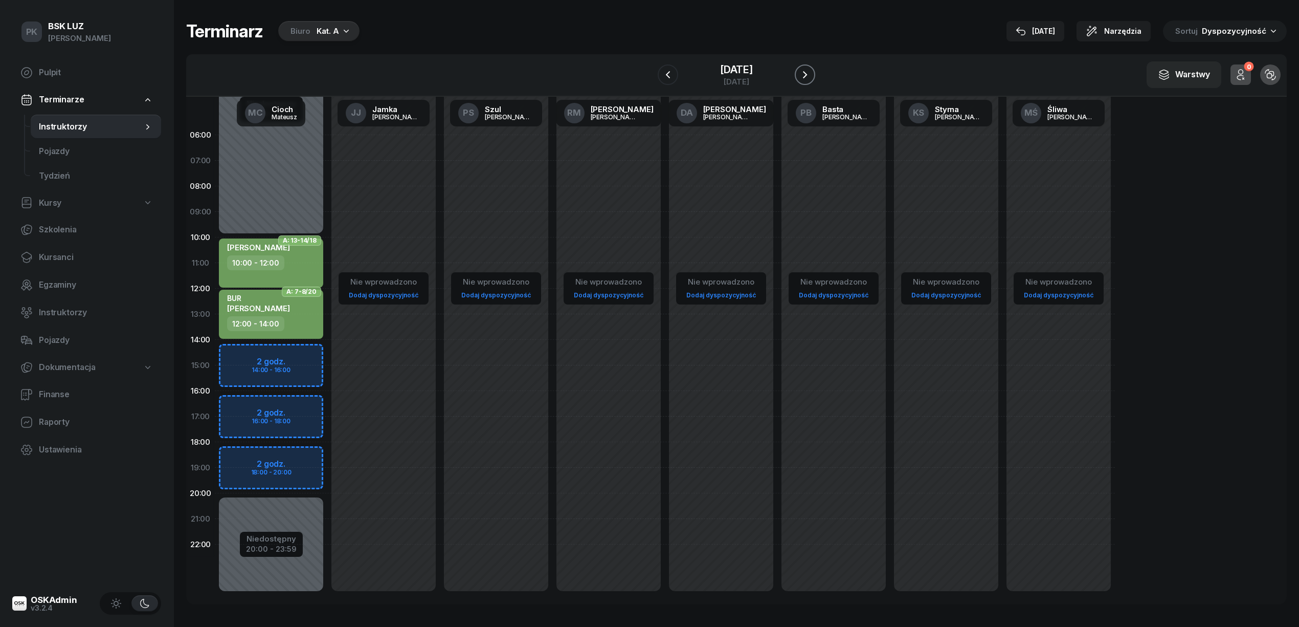
click at [807, 74] on icon "button" at bounding box center [805, 74] width 4 height 7
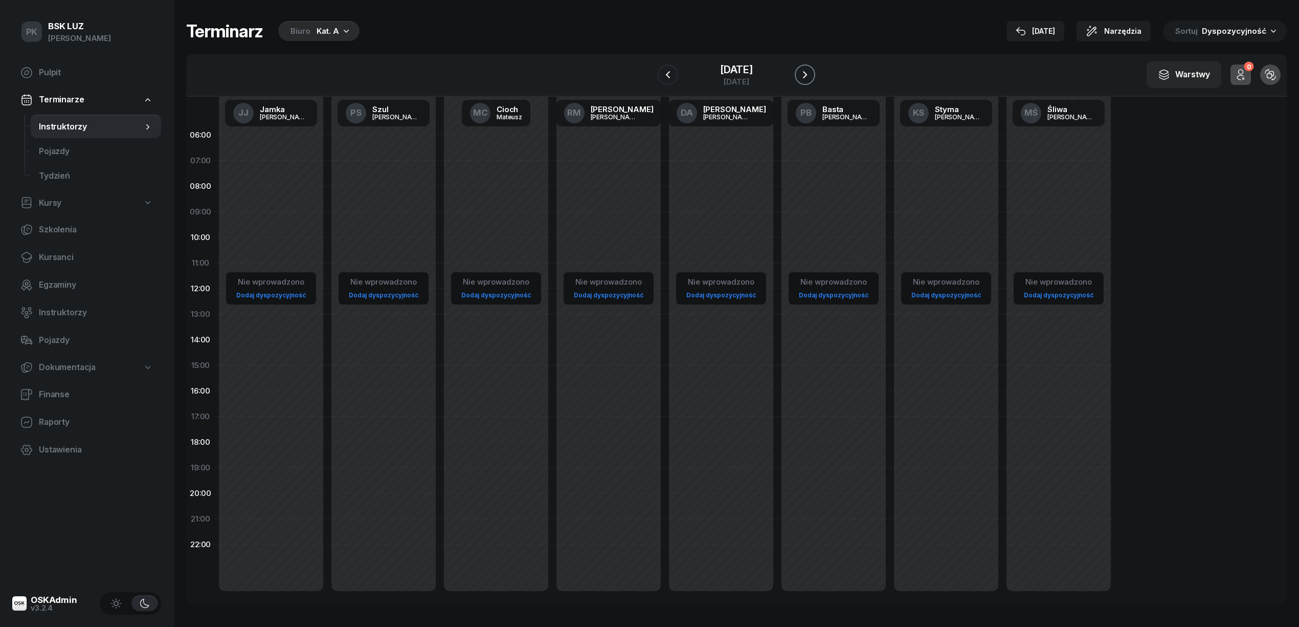
click at [807, 74] on icon "button" at bounding box center [805, 74] width 4 height 7
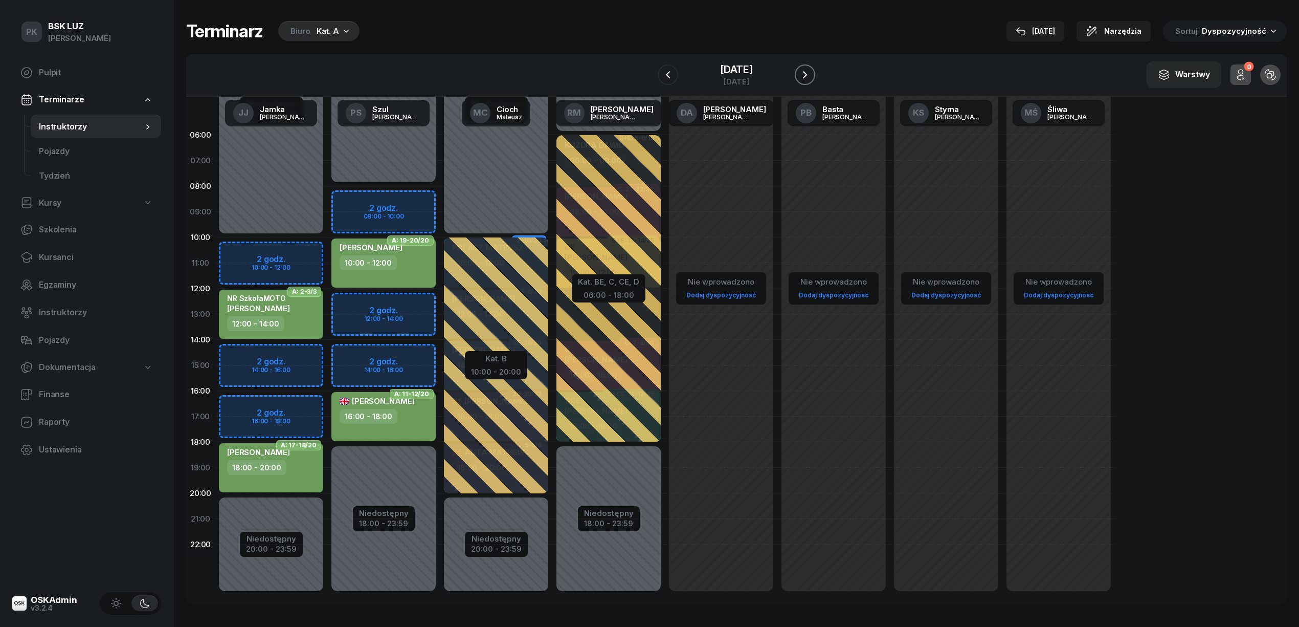
click at [807, 74] on icon "button" at bounding box center [805, 74] width 4 height 7
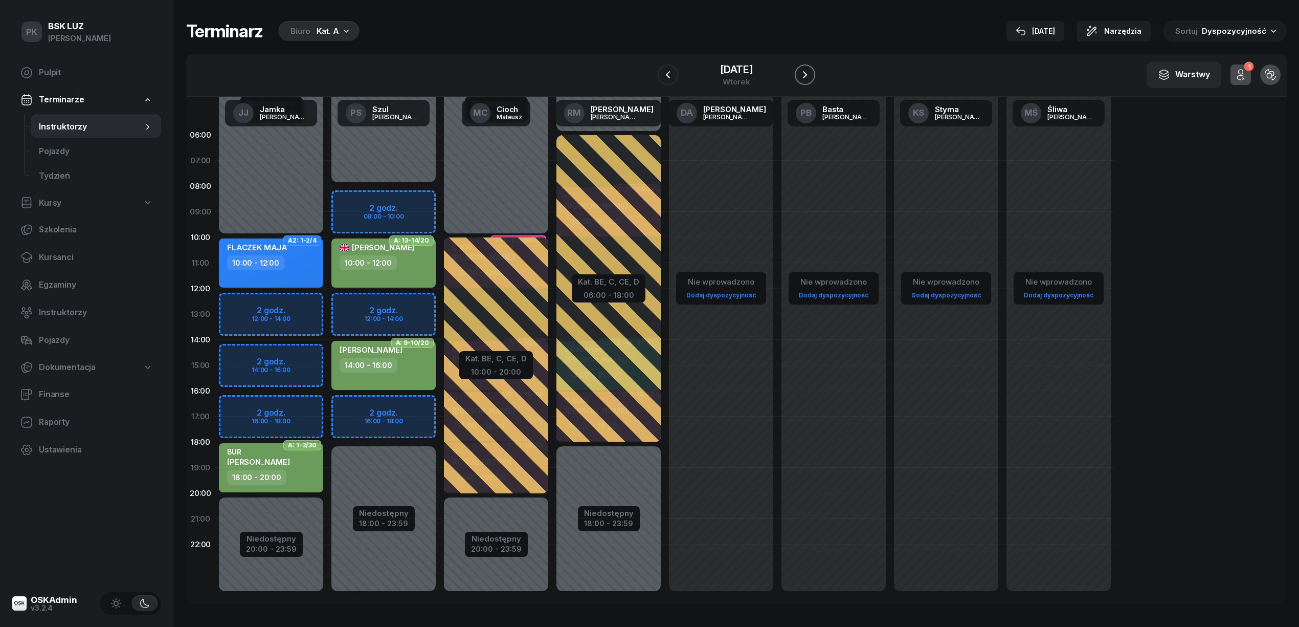
click at [807, 74] on icon "button" at bounding box center [805, 74] width 4 height 7
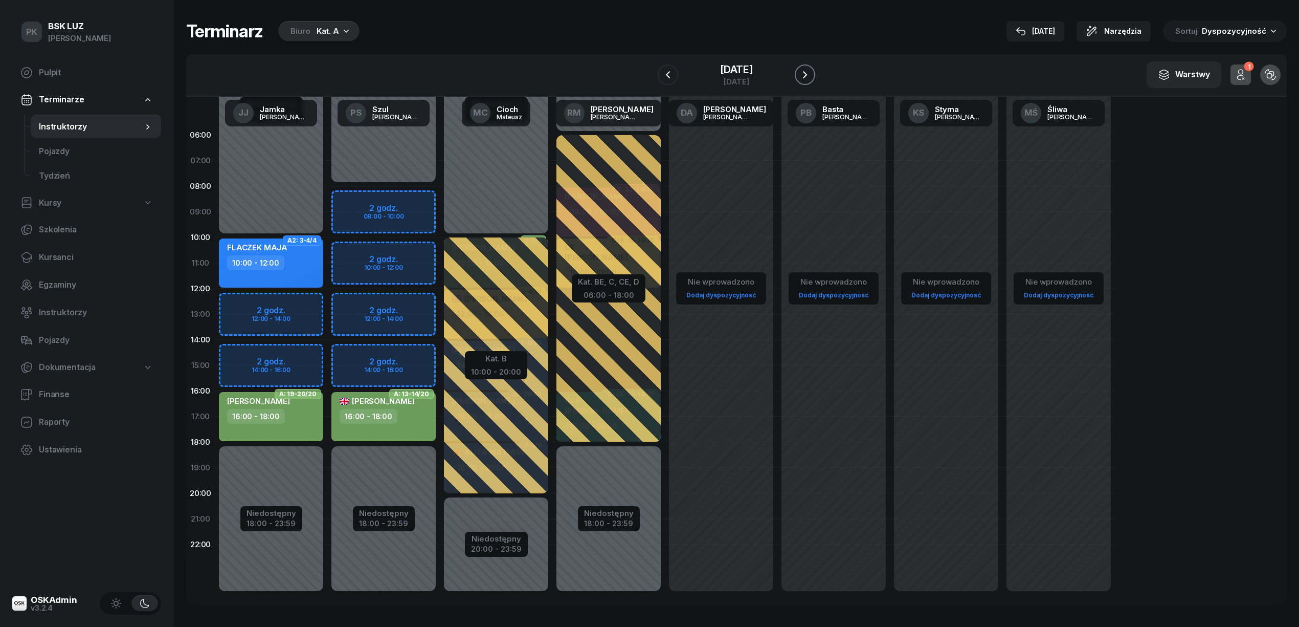
click at [807, 74] on icon "button" at bounding box center [805, 75] width 12 height 12
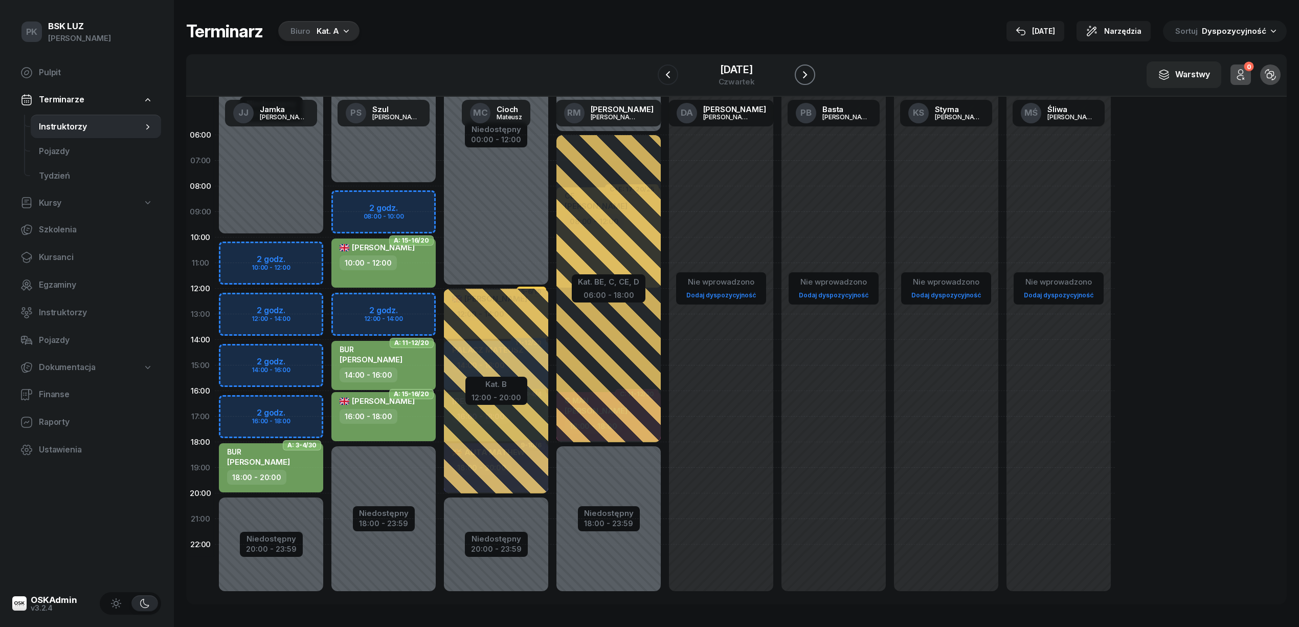
click at [807, 74] on icon "button" at bounding box center [805, 74] width 4 height 7
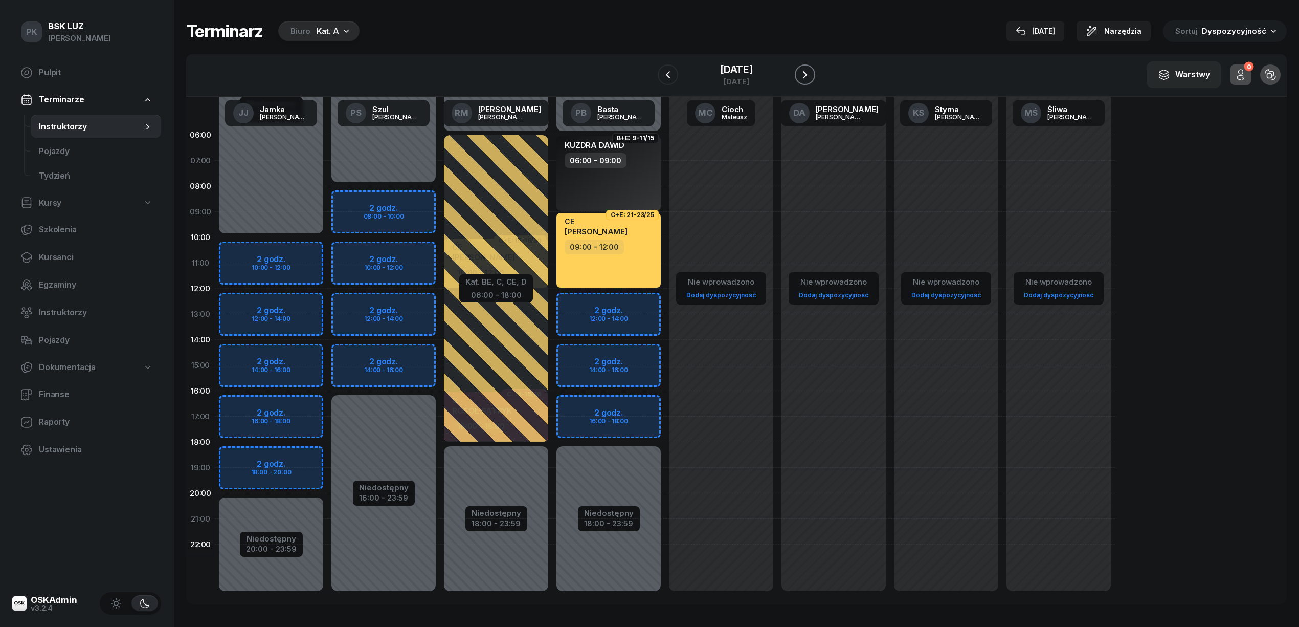
click at [807, 74] on icon "button" at bounding box center [805, 75] width 12 height 12
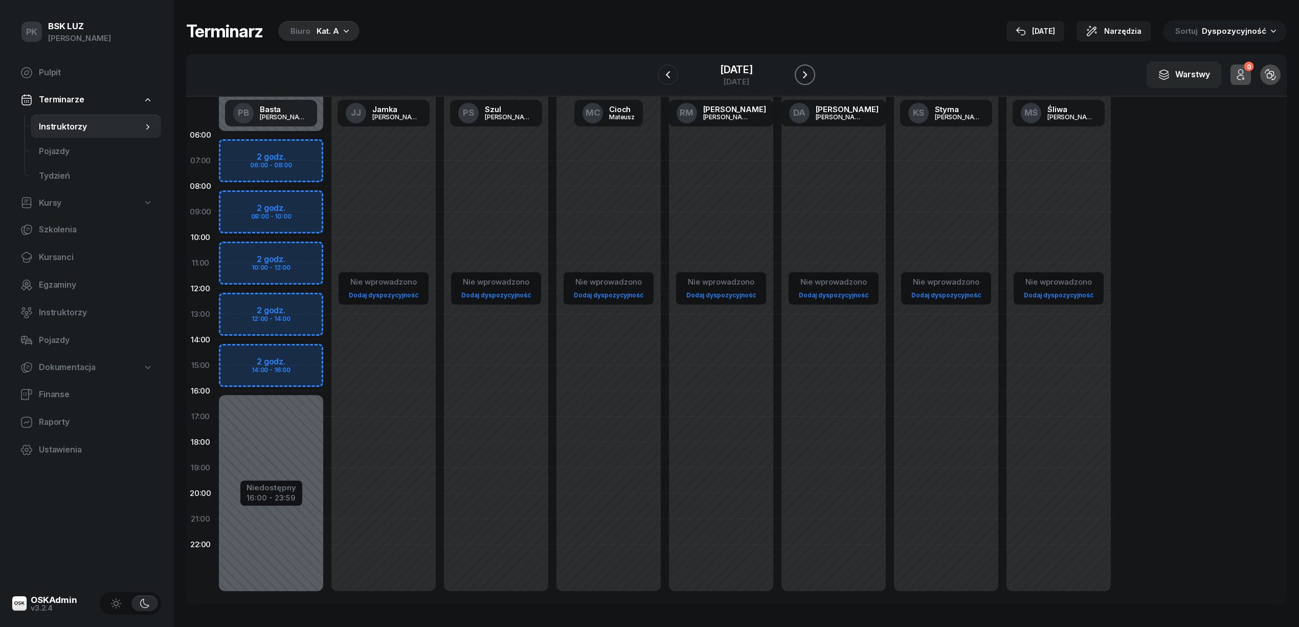
click at [807, 74] on icon "button" at bounding box center [805, 75] width 12 height 12
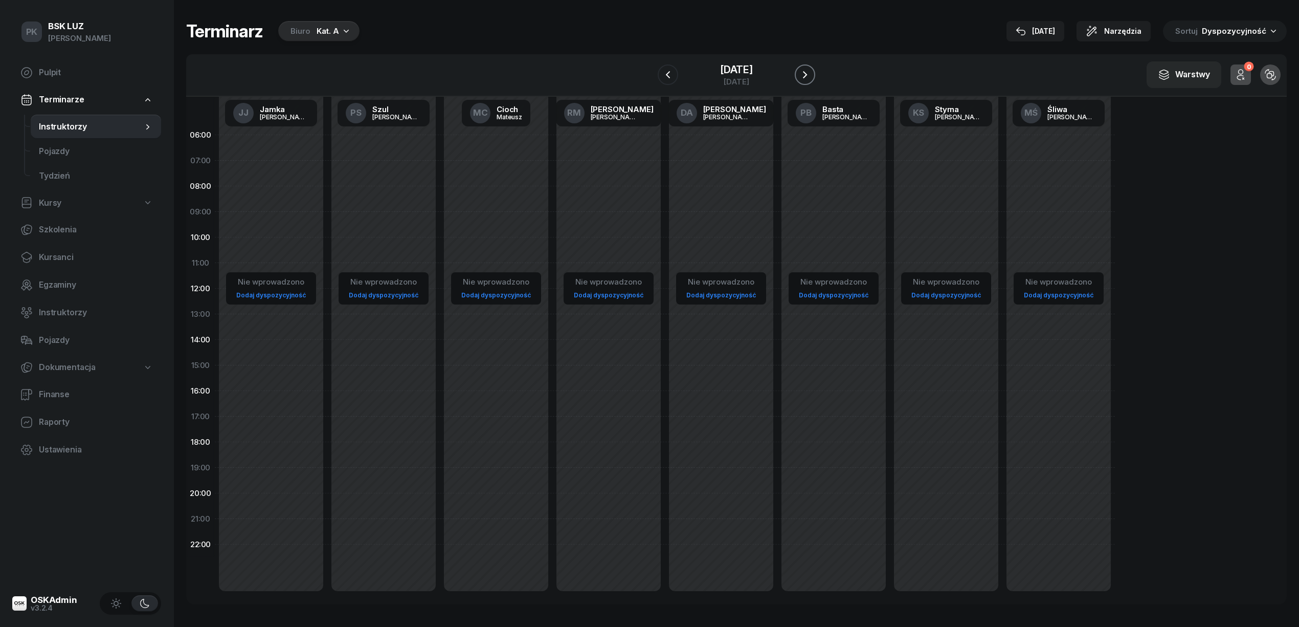
click at [807, 74] on icon "button" at bounding box center [805, 75] width 12 height 12
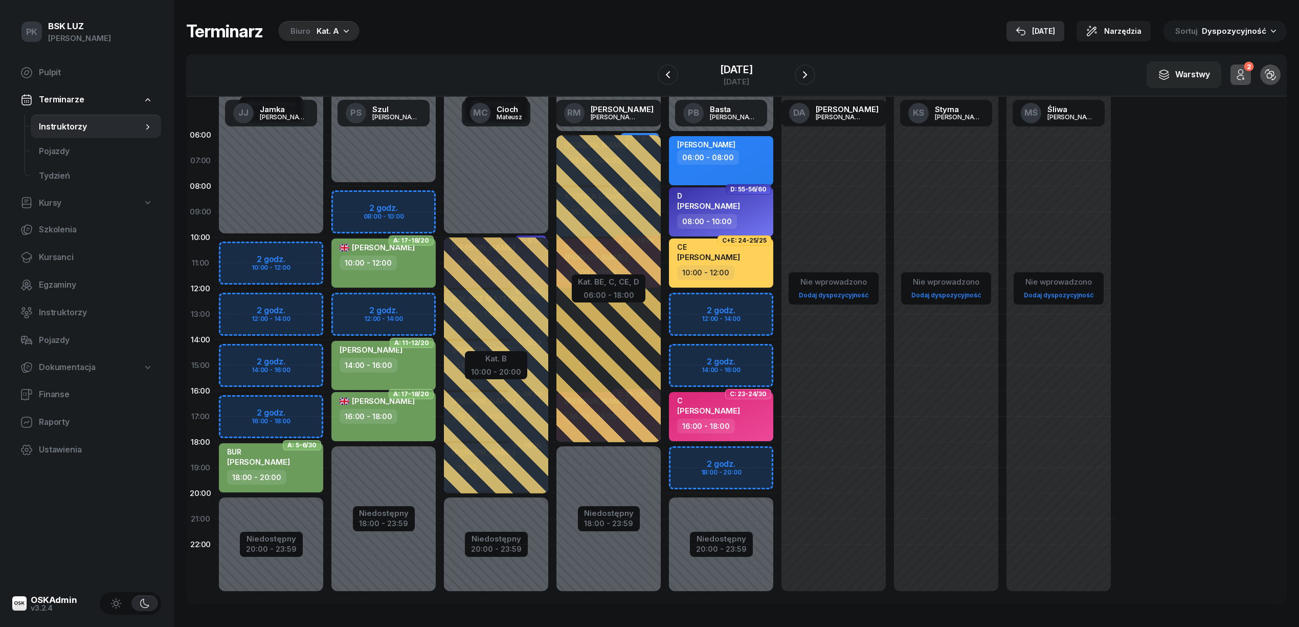
click at [1007, 27] on div "[DATE]" at bounding box center [1035, 31] width 39 height 12
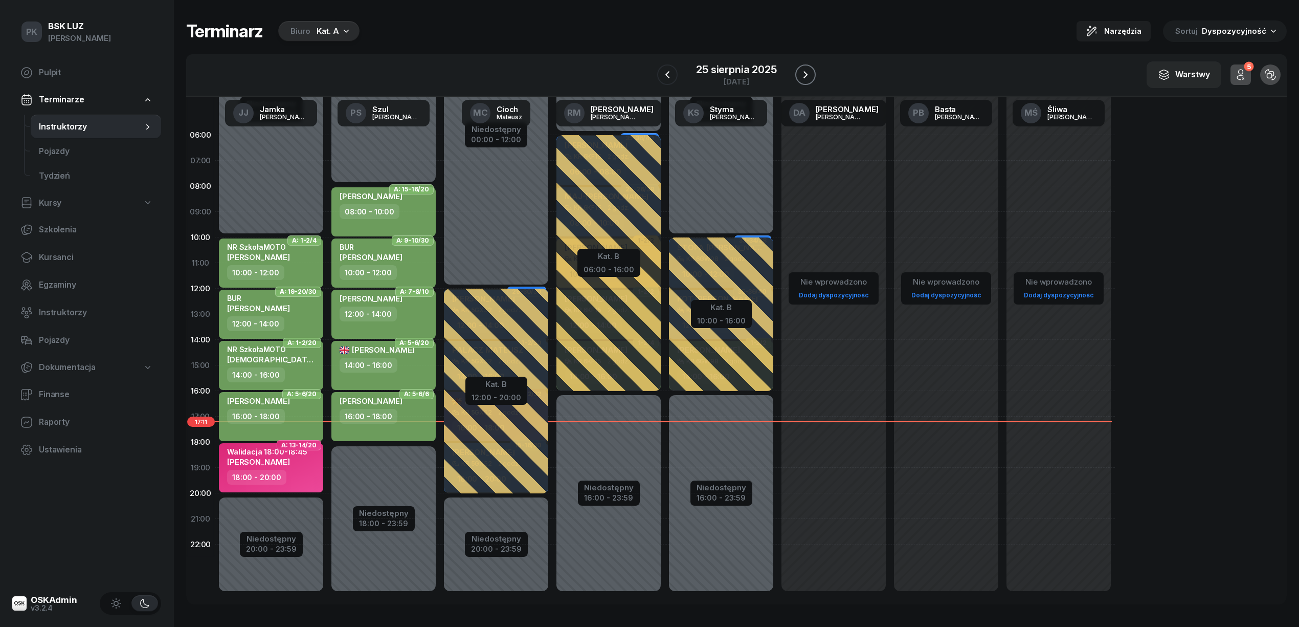
click at [806, 76] on icon "button" at bounding box center [806, 74] width 4 height 7
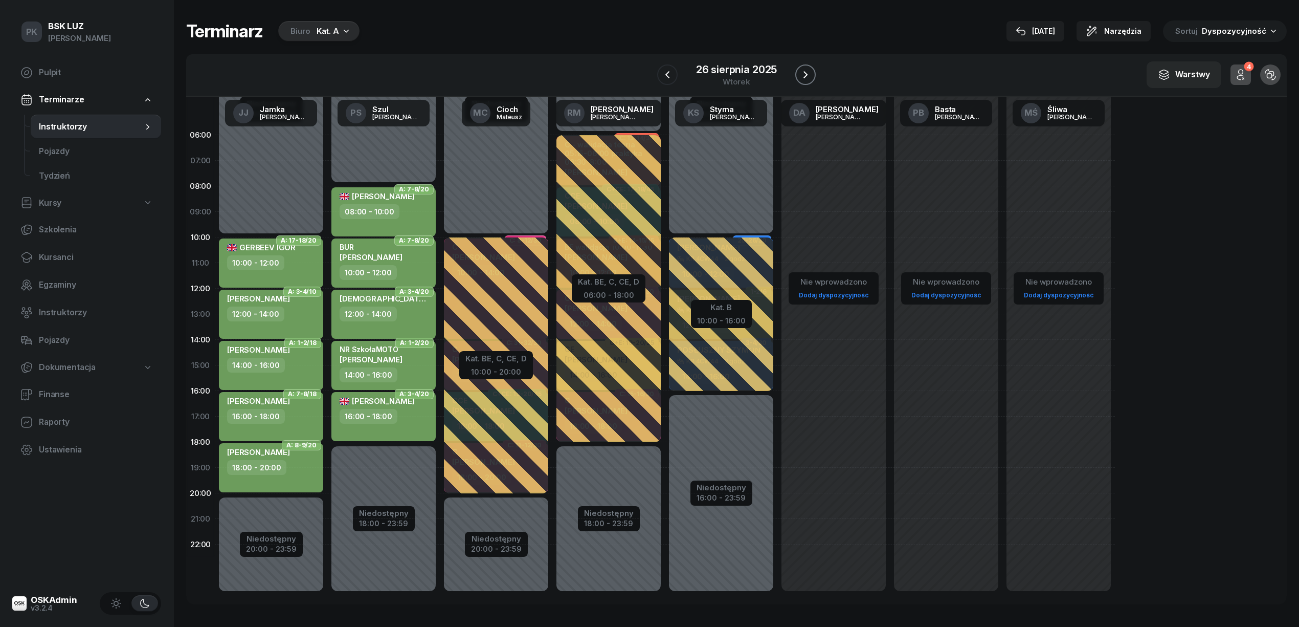
click at [806, 76] on icon "button" at bounding box center [806, 74] width 4 height 7
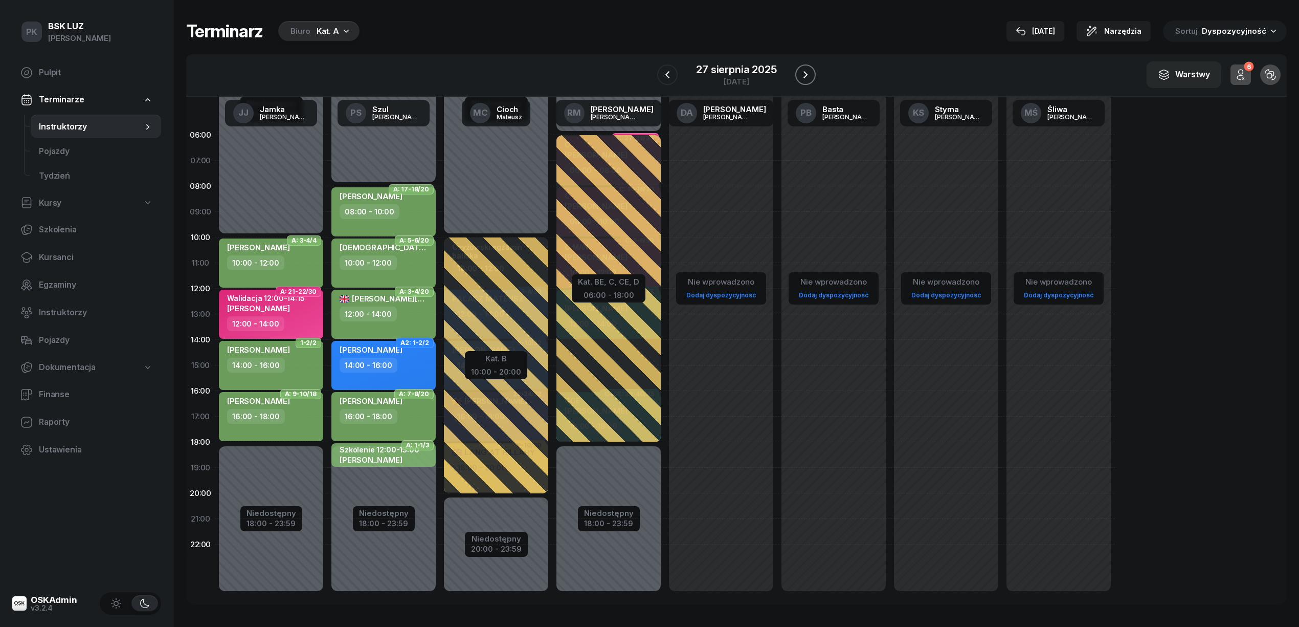
click at [806, 76] on icon "button" at bounding box center [806, 74] width 4 height 7
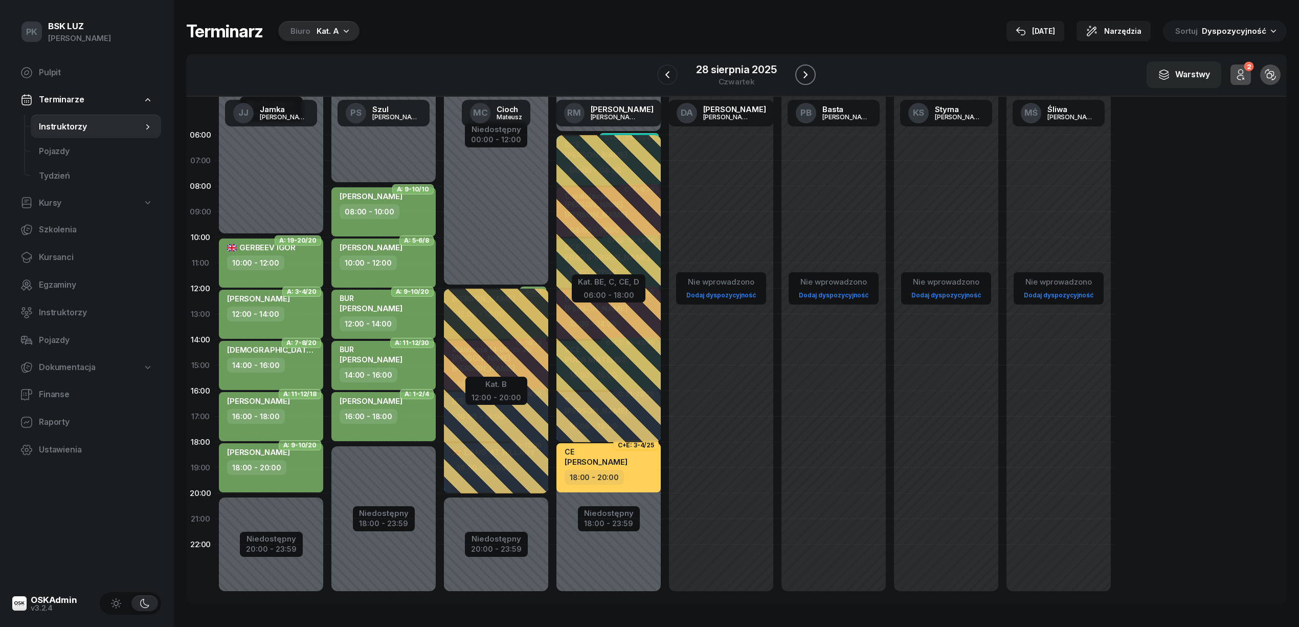
click at [806, 76] on icon "button" at bounding box center [806, 74] width 4 height 7
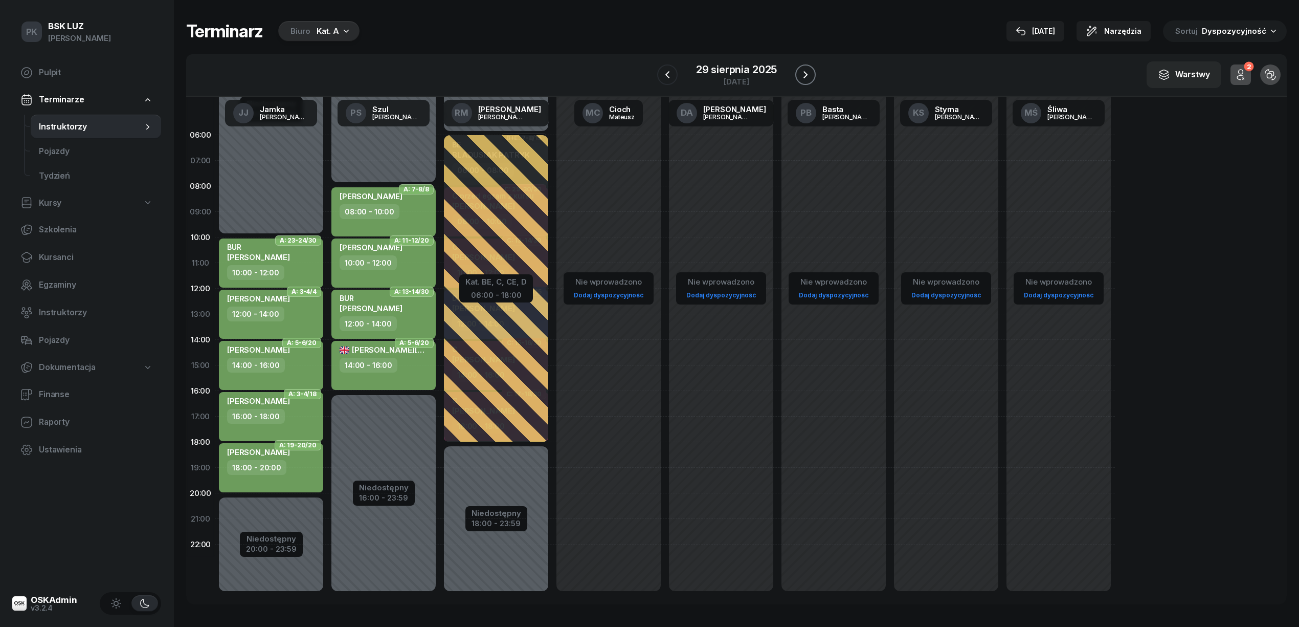
click at [806, 76] on icon "button" at bounding box center [806, 74] width 4 height 7
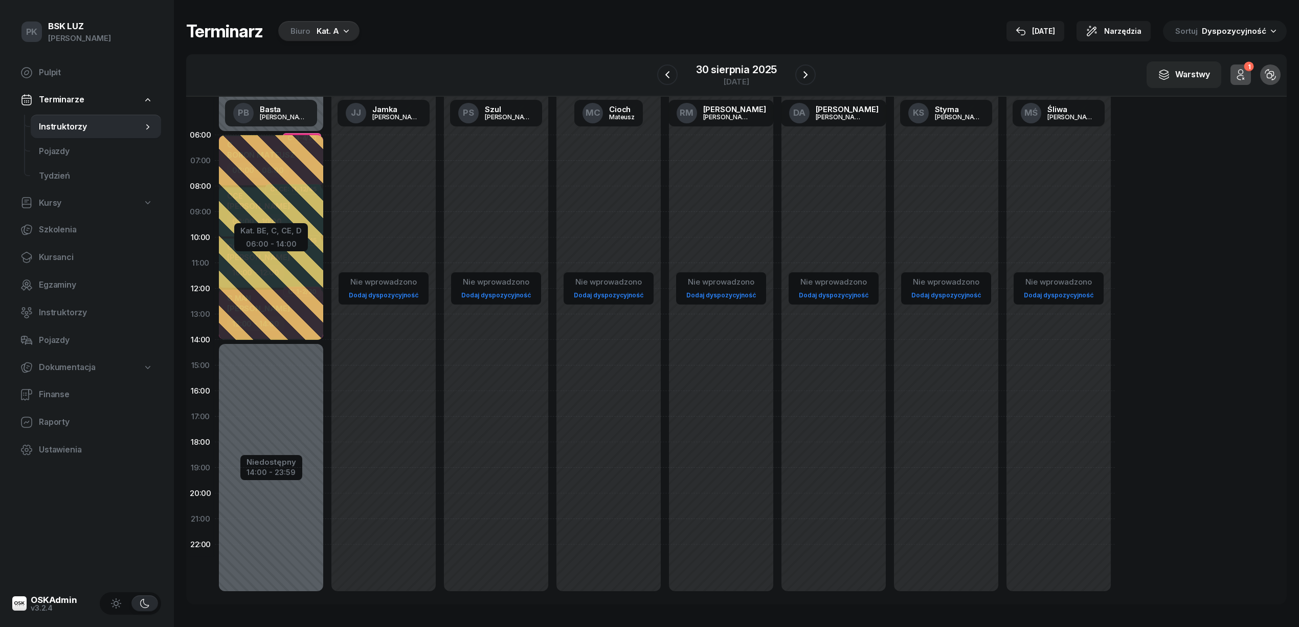
click at [663, 85] on div "[DATE]" at bounding box center [736, 74] width 159 height 29
click at [665, 76] on icon "button" at bounding box center [667, 75] width 12 height 12
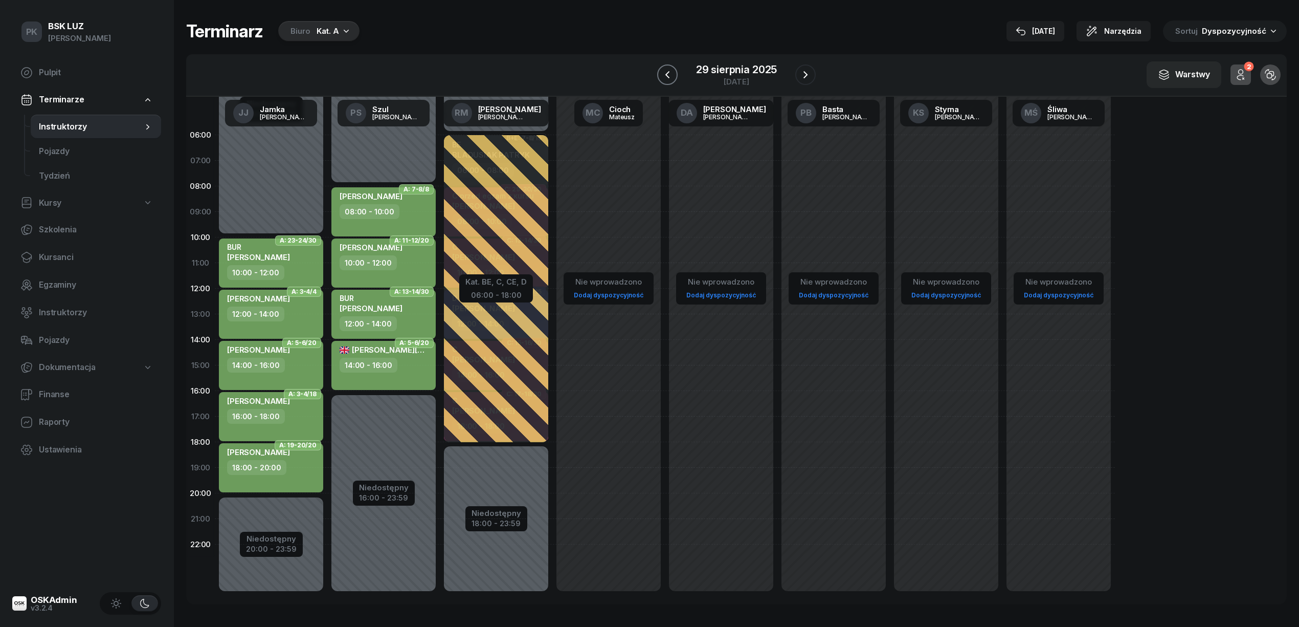
click at [665, 76] on icon "button" at bounding box center [667, 75] width 12 height 12
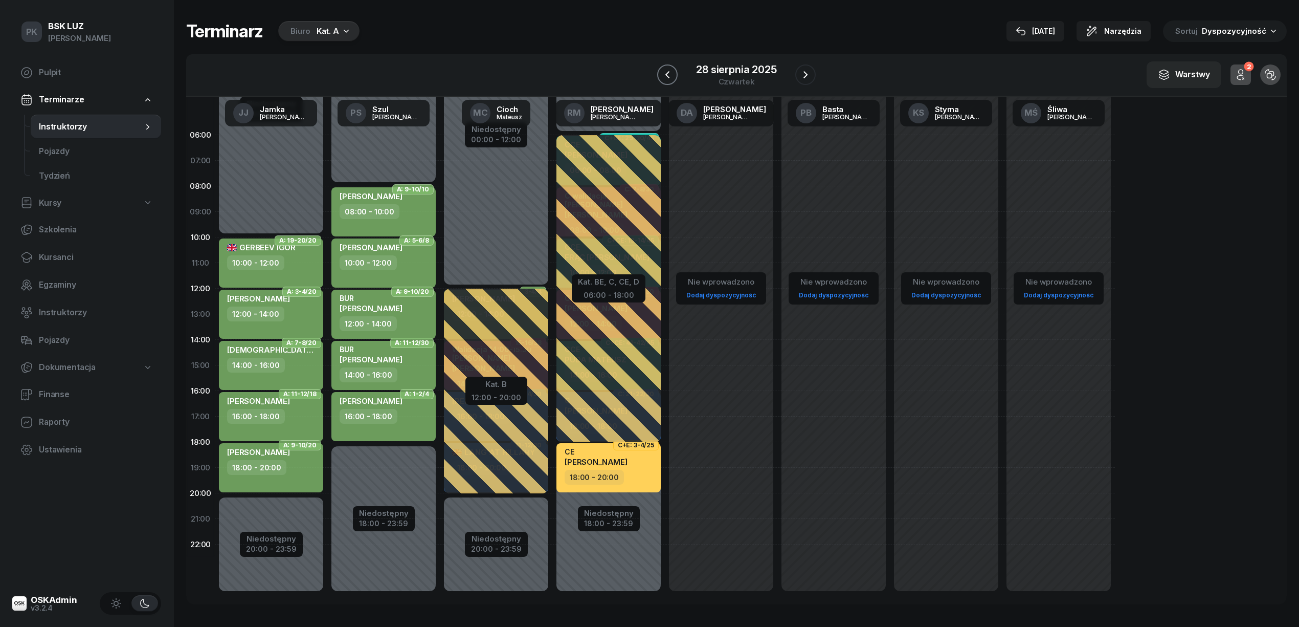
click at [665, 76] on icon "button" at bounding box center [667, 75] width 12 height 12
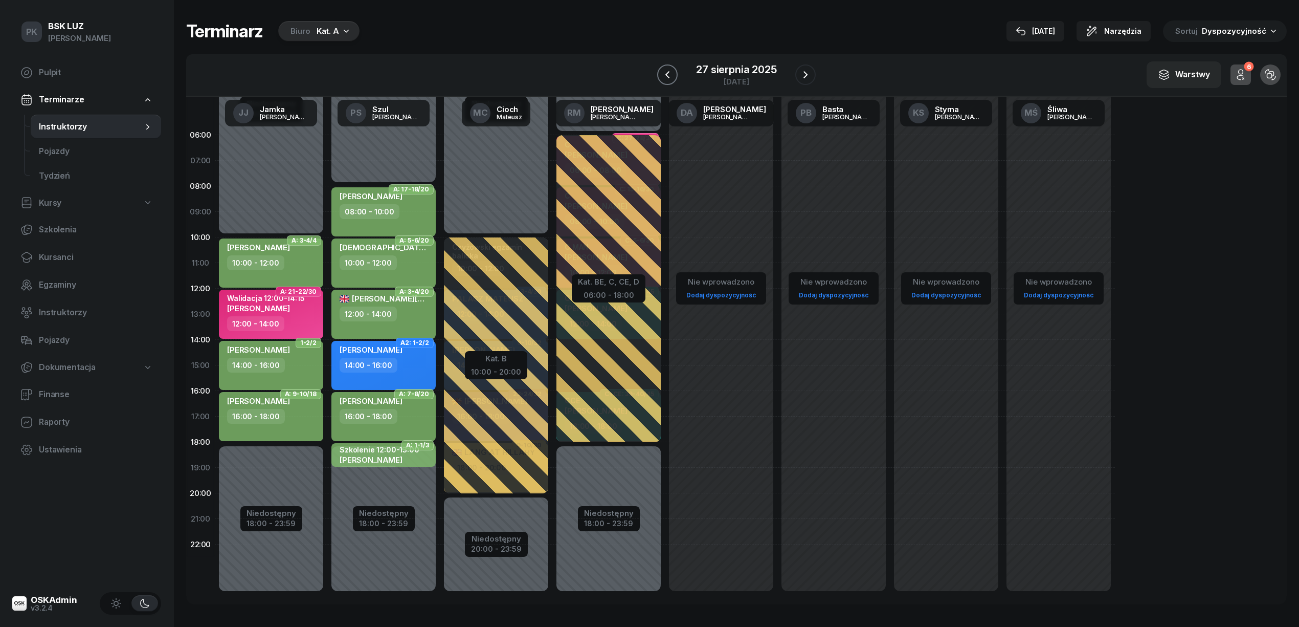
click at [665, 76] on icon "button" at bounding box center [667, 75] width 12 height 12
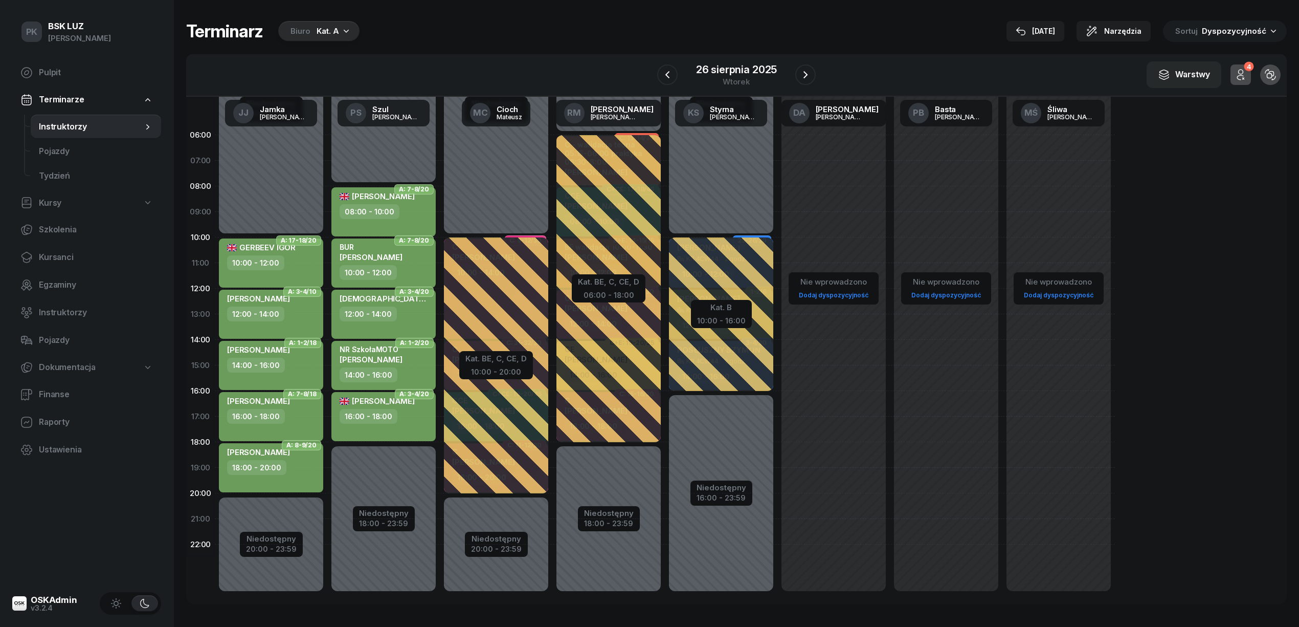
click at [304, 474] on div "18:00 - 20:00" at bounding box center [272, 467] width 90 height 15
select select "18"
select select "20"
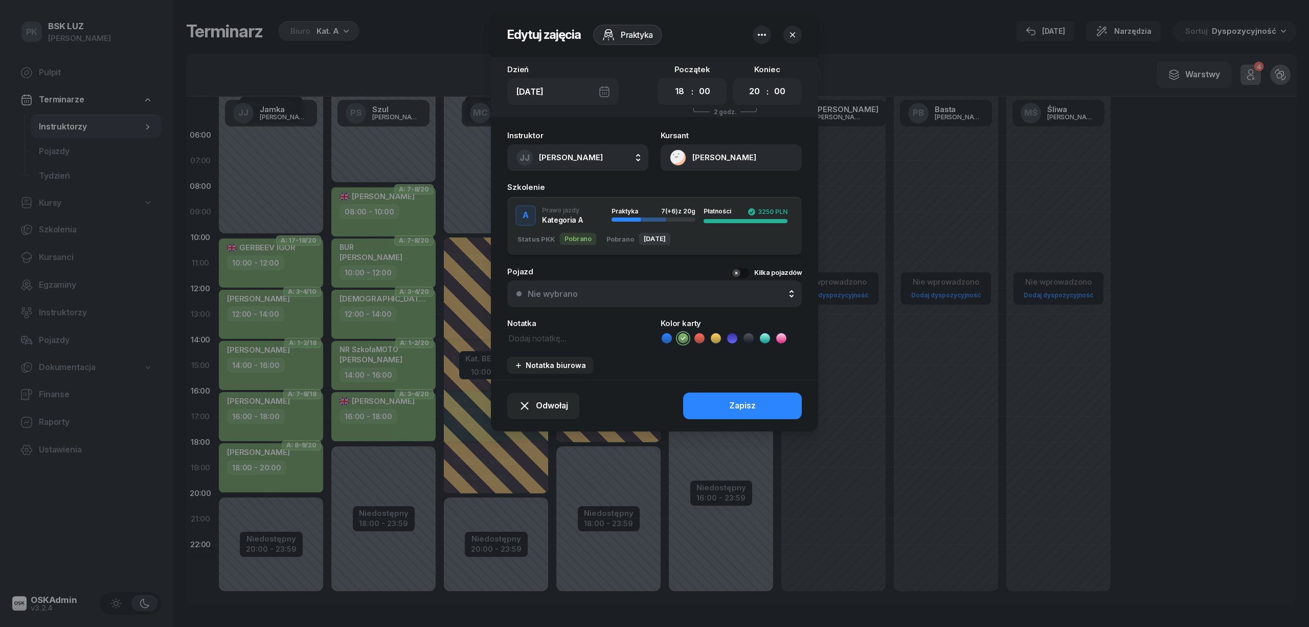
click at [776, 21] on header "Edytuj zajęcia Praktyka" at bounding box center [654, 34] width 327 height 45
click at [765, 27] on button "button" at bounding box center [762, 35] width 18 height 18
click at [934, 24] on div at bounding box center [654, 313] width 1309 height 627
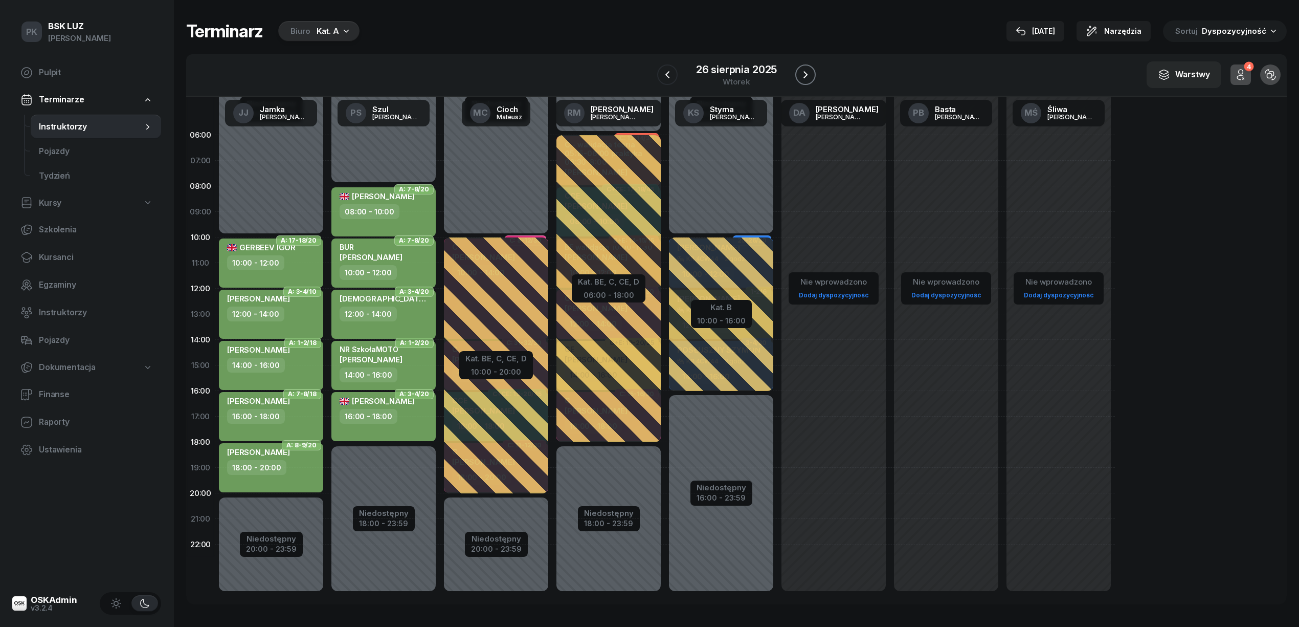
click at [800, 72] on icon "button" at bounding box center [805, 75] width 12 height 12
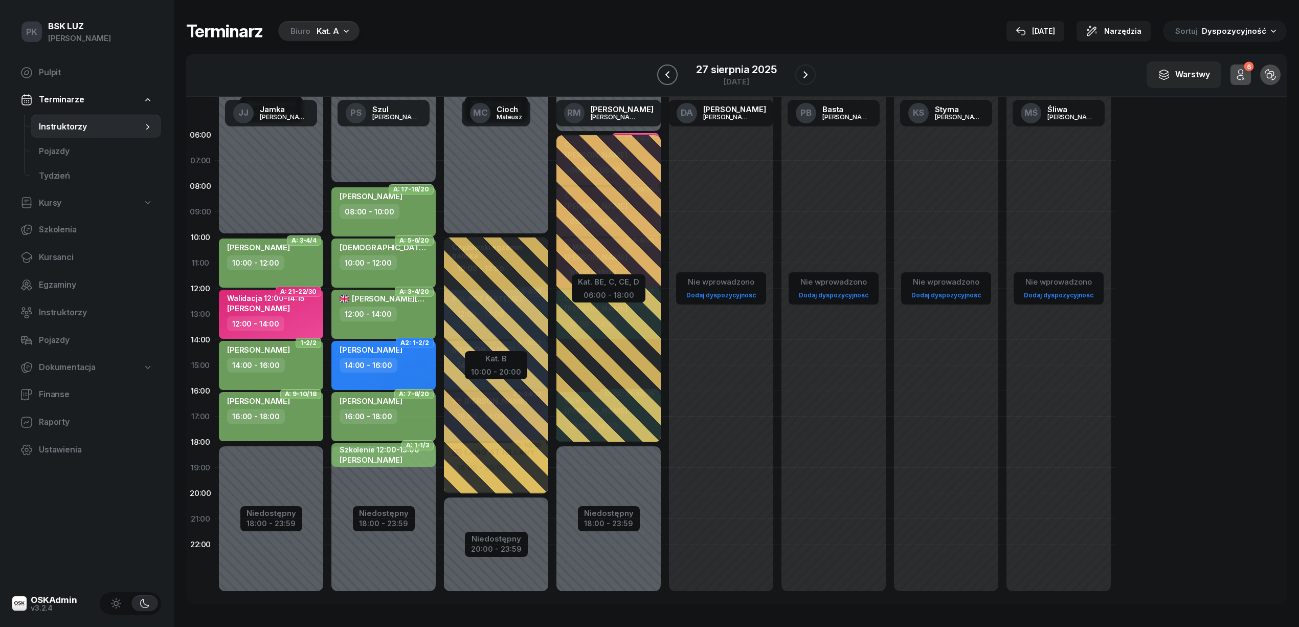
click at [669, 72] on icon "button" at bounding box center [667, 74] width 4 height 7
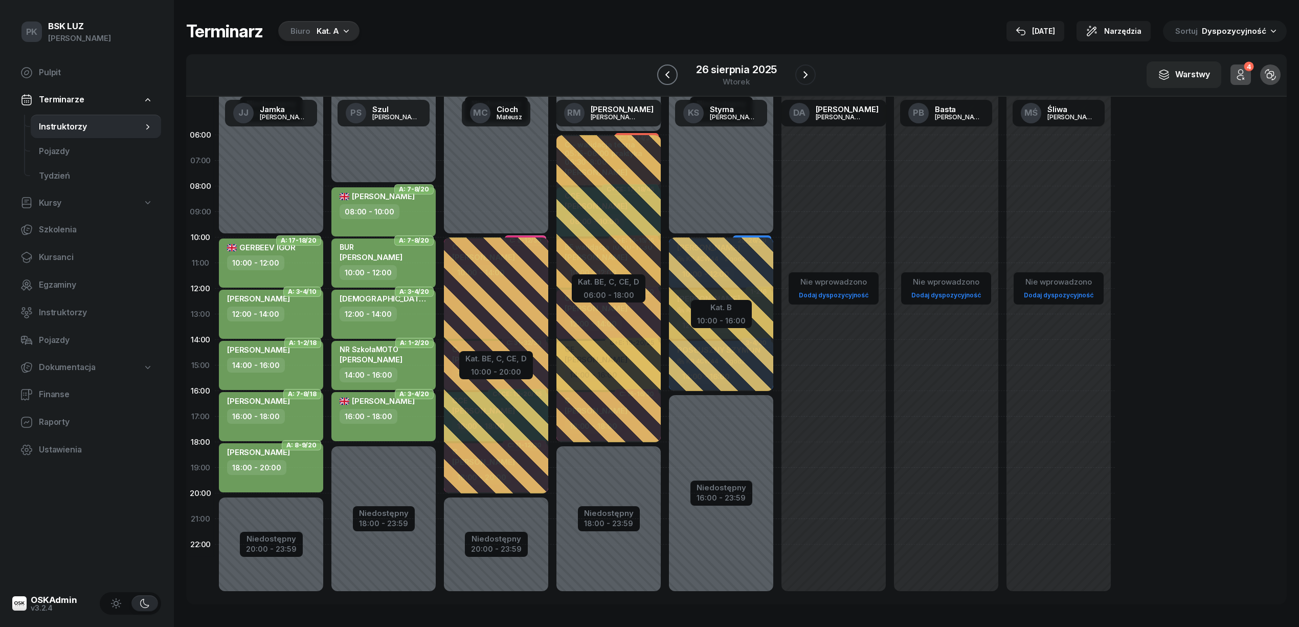
click at [674, 78] on button "button" at bounding box center [667, 74] width 20 height 20
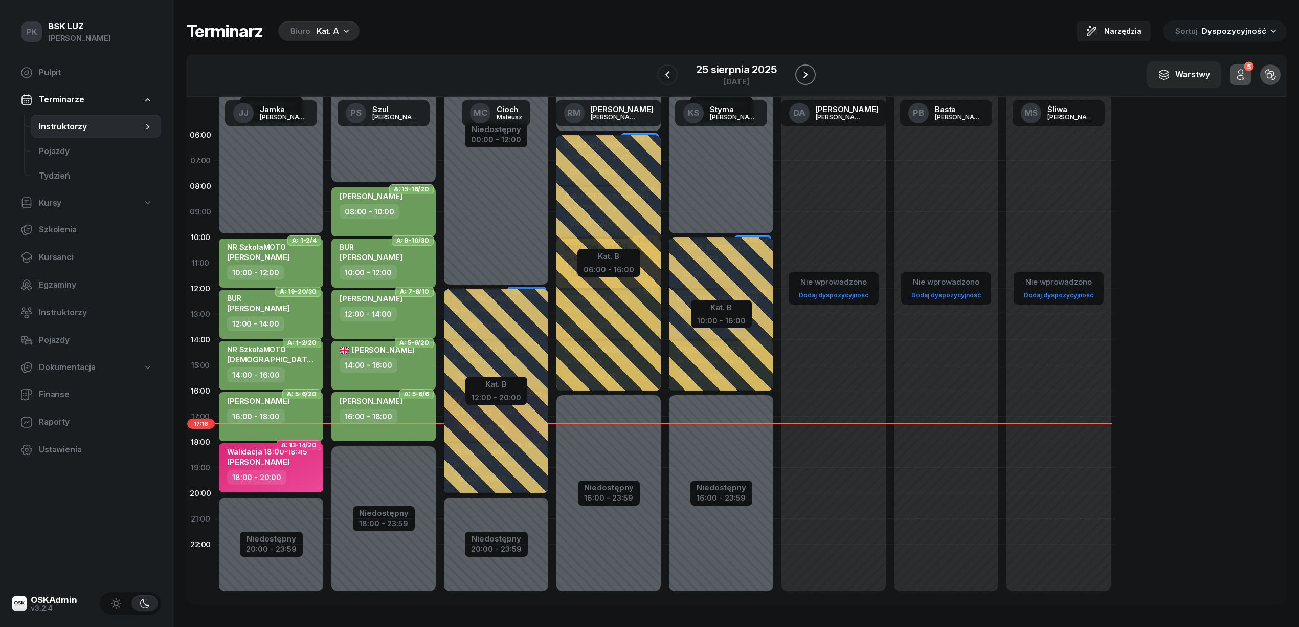
click at [798, 74] on button "button" at bounding box center [805, 74] width 20 height 20
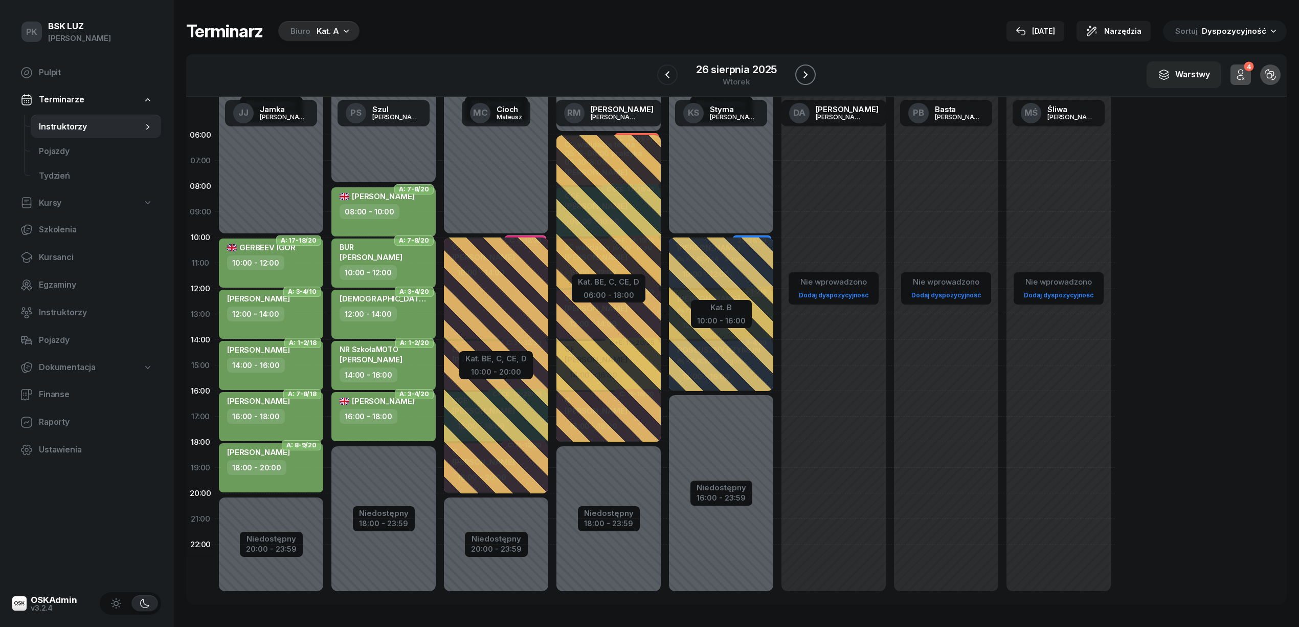
click at [805, 77] on icon "button" at bounding box center [806, 74] width 4 height 7
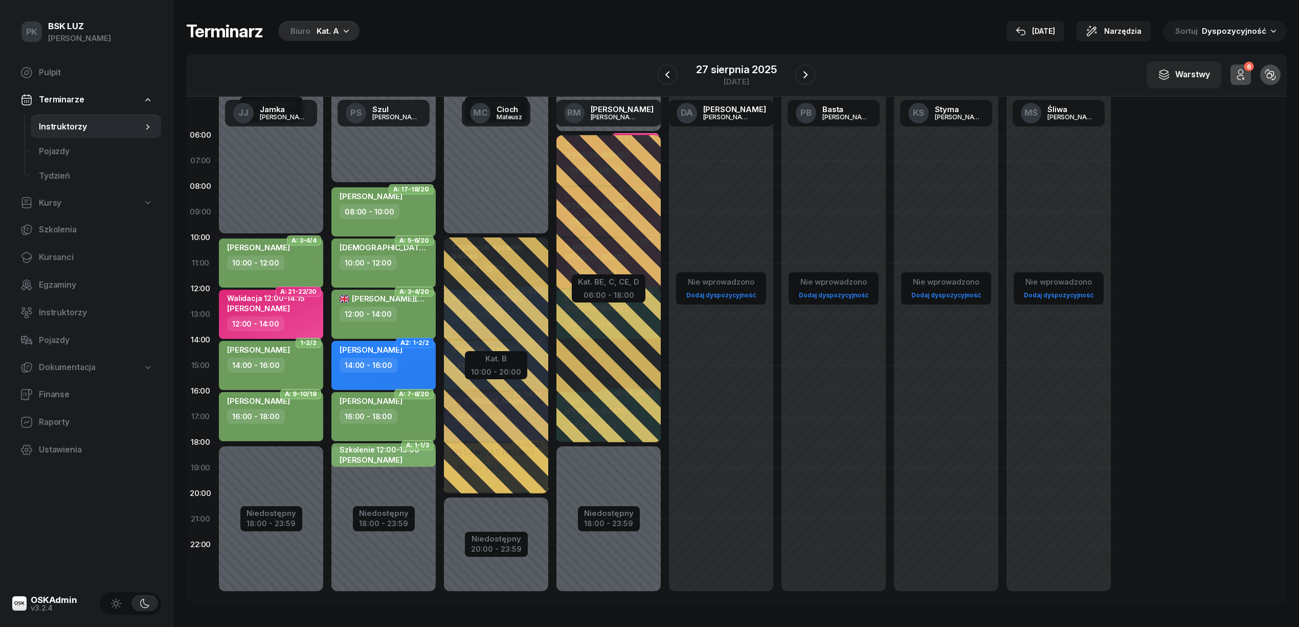
click at [658, 80] on div at bounding box center [667, 74] width 20 height 20
click at [663, 77] on icon "button" at bounding box center [667, 75] width 12 height 12
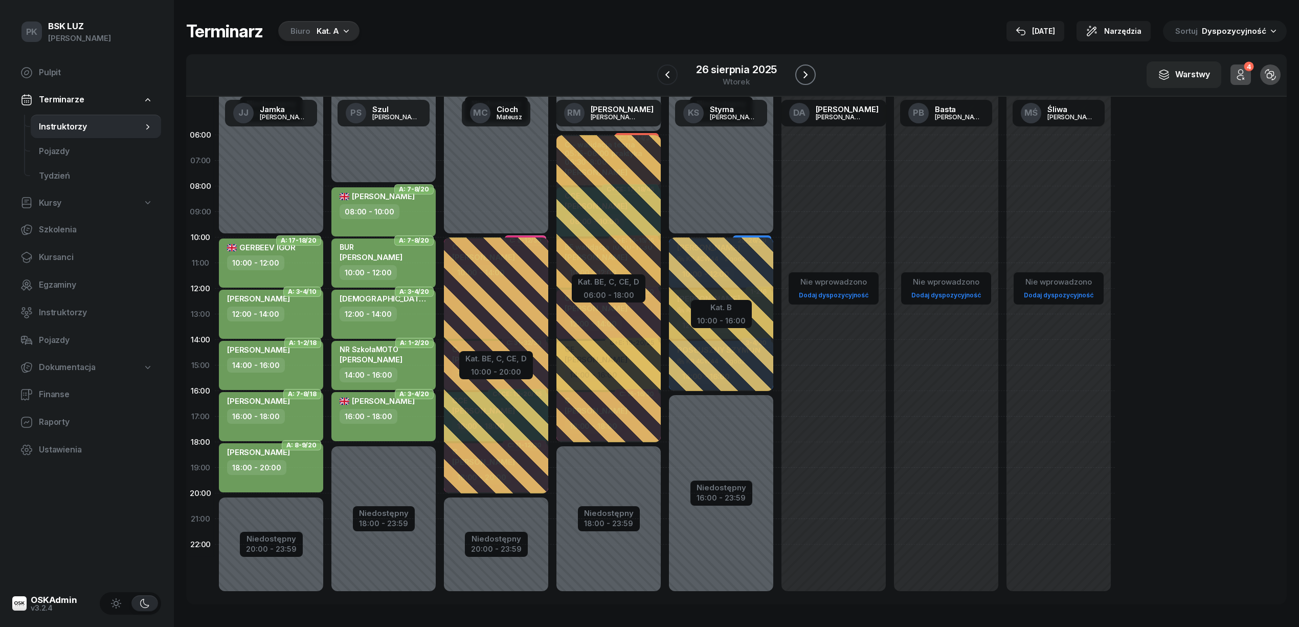
click at [802, 72] on icon "button" at bounding box center [805, 75] width 12 height 12
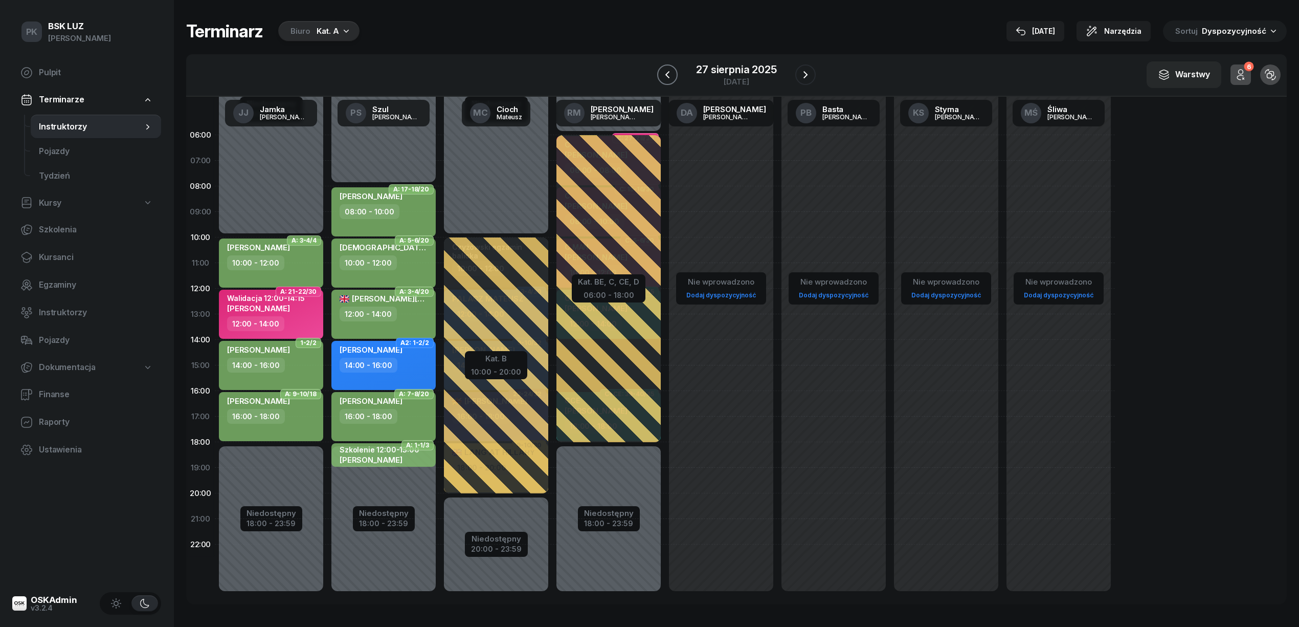
click at [666, 74] on icon "button" at bounding box center [667, 75] width 12 height 12
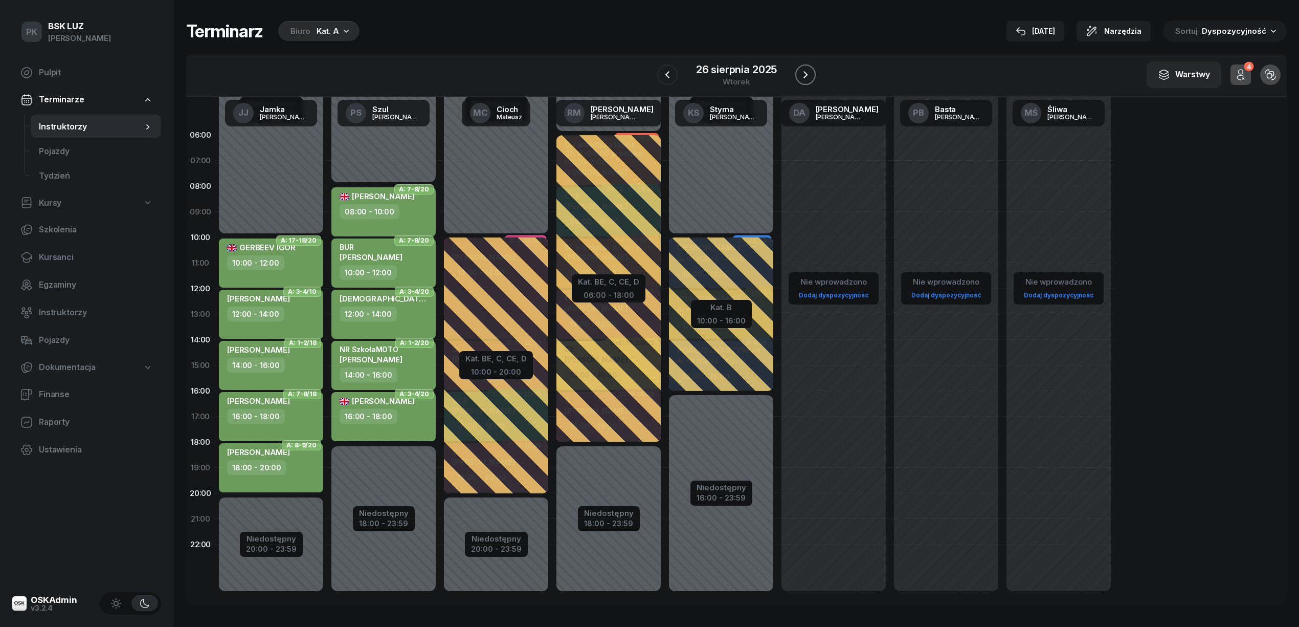
click at [800, 74] on icon "button" at bounding box center [805, 75] width 12 height 12
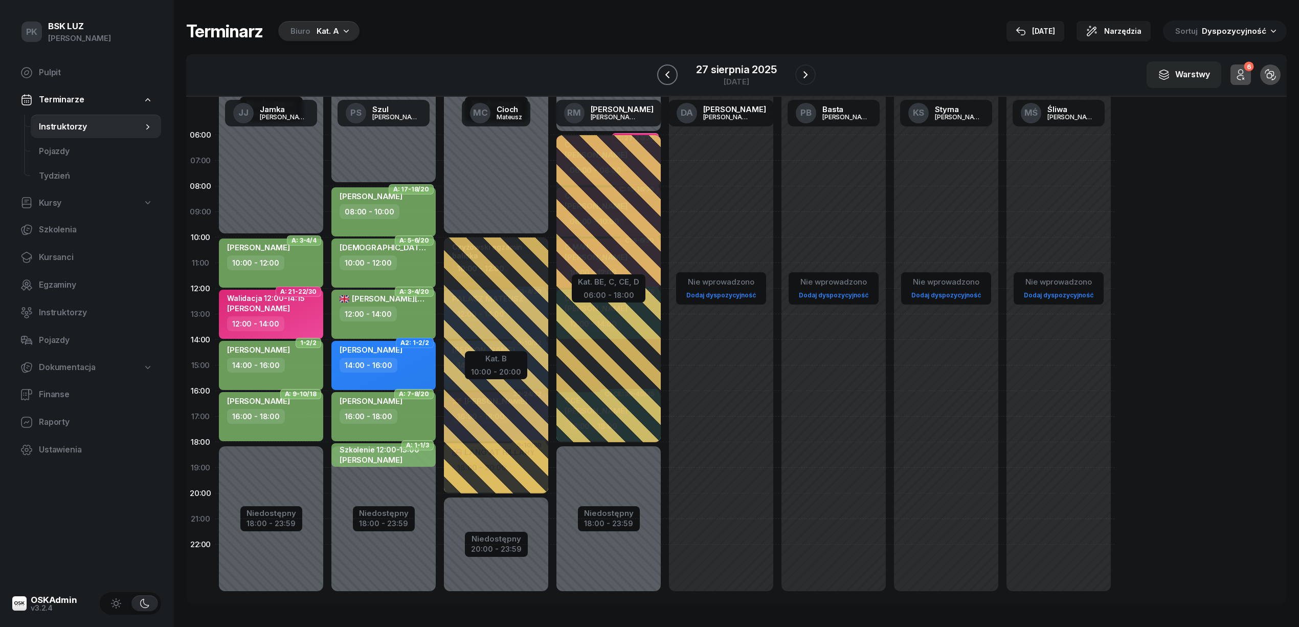
click at [671, 78] on icon "button" at bounding box center [667, 75] width 12 height 12
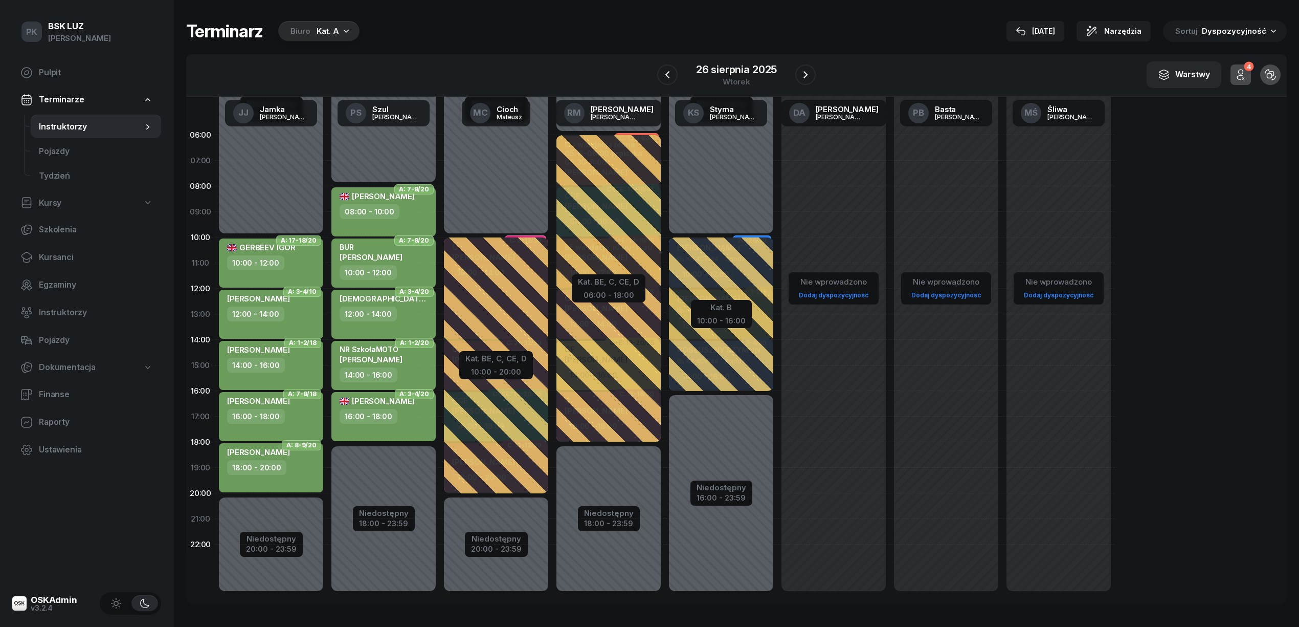
click at [304, 371] on div "14:00 - 16:00" at bounding box center [272, 365] width 90 height 15
select select "14"
select select "16"
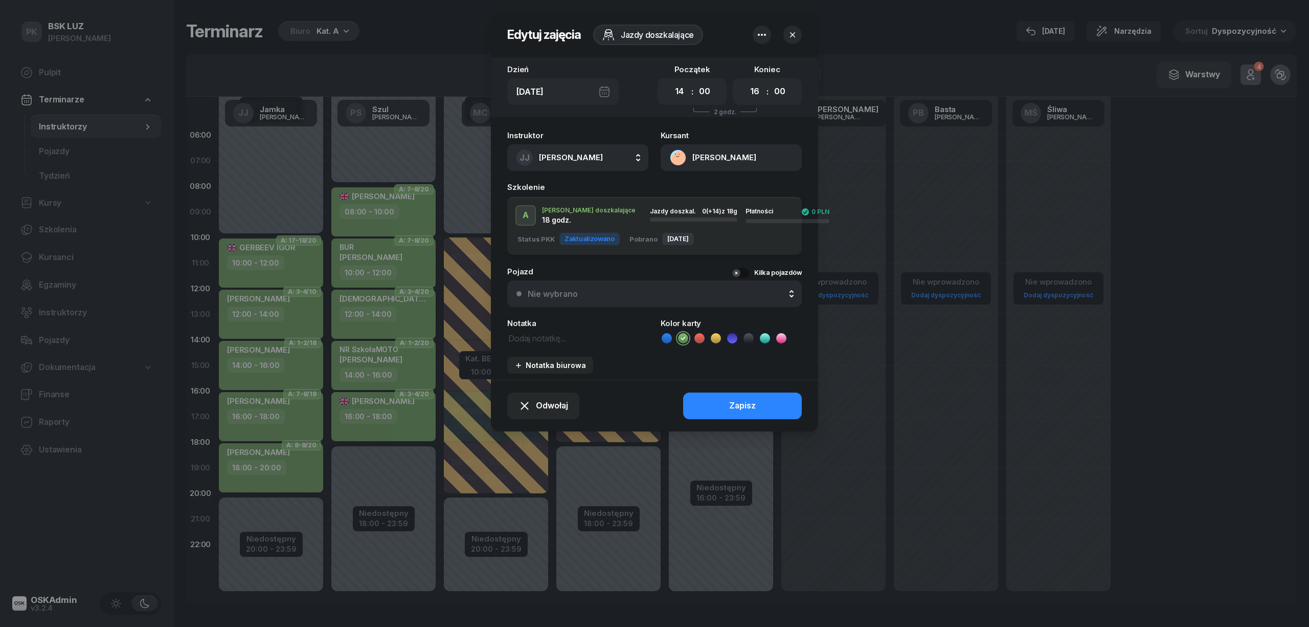
click at [548, 335] on textarea at bounding box center [577, 337] width 141 height 13
type textarea "NR BSK boczny na 18h"
click at [708, 399] on button "Zapisz" at bounding box center [742, 405] width 119 height 27
